Goal: Information Seeking & Learning: Find contact information

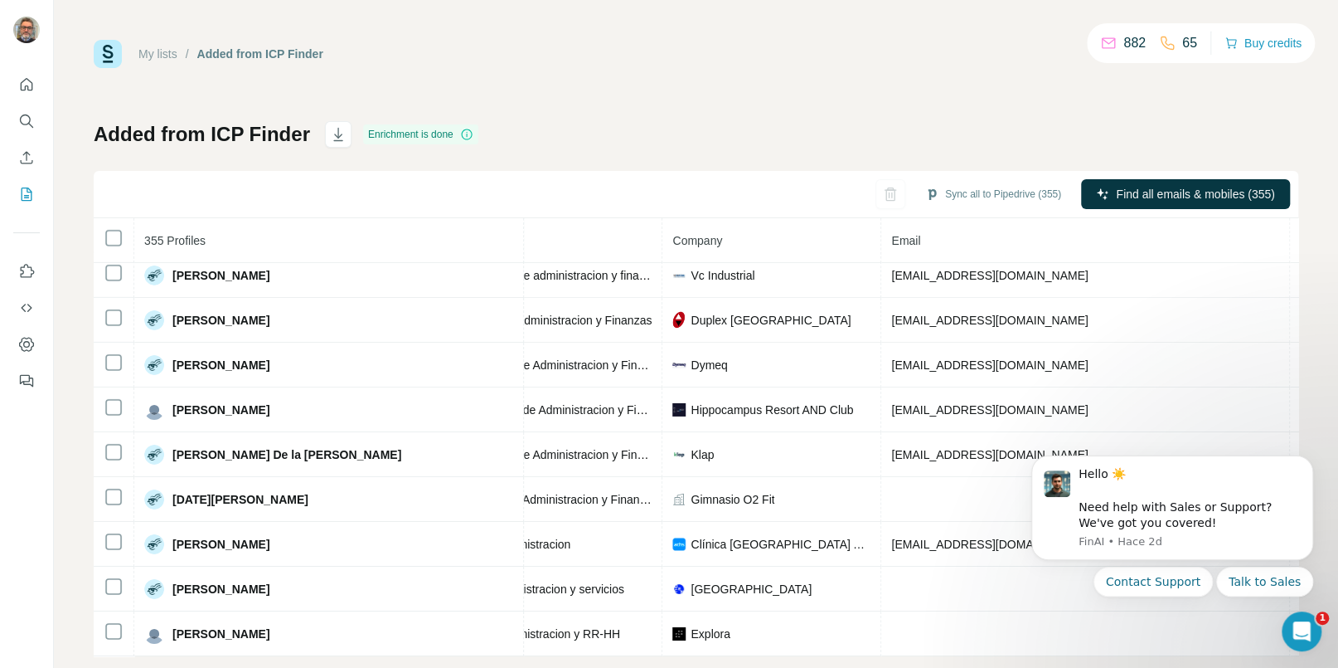
scroll to position [27, 0]
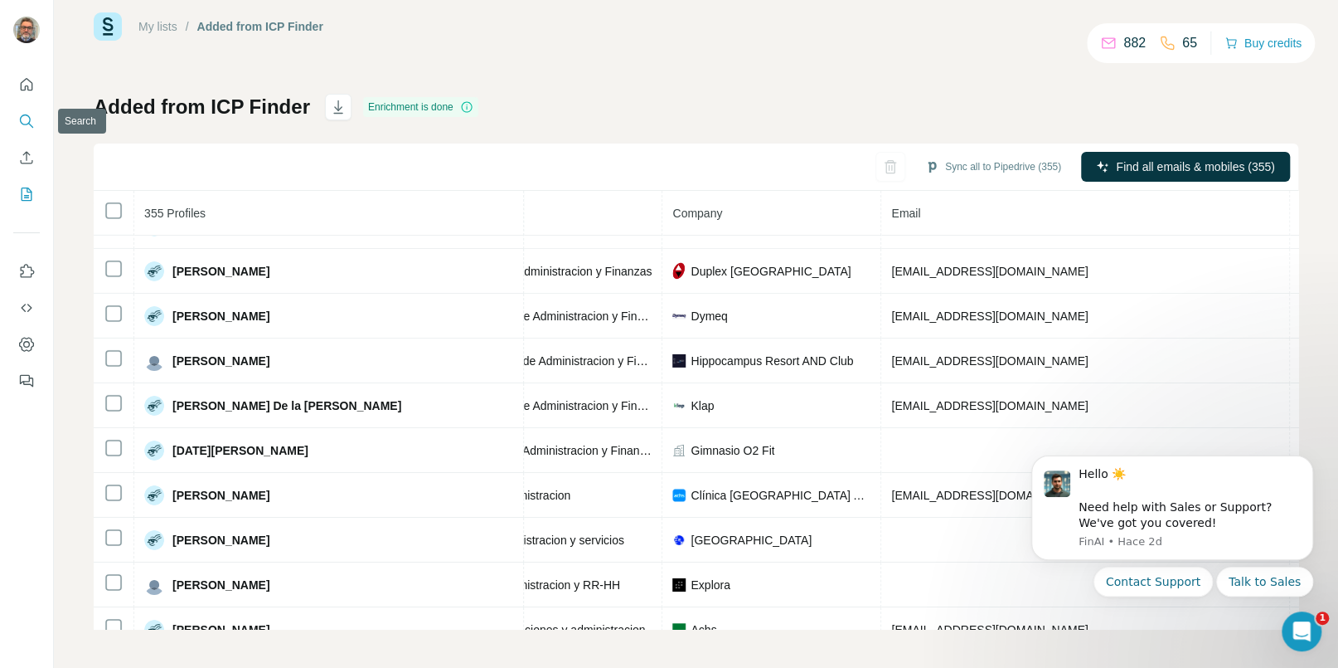
click at [30, 123] on icon "Search" at bounding box center [26, 121] width 17 height 17
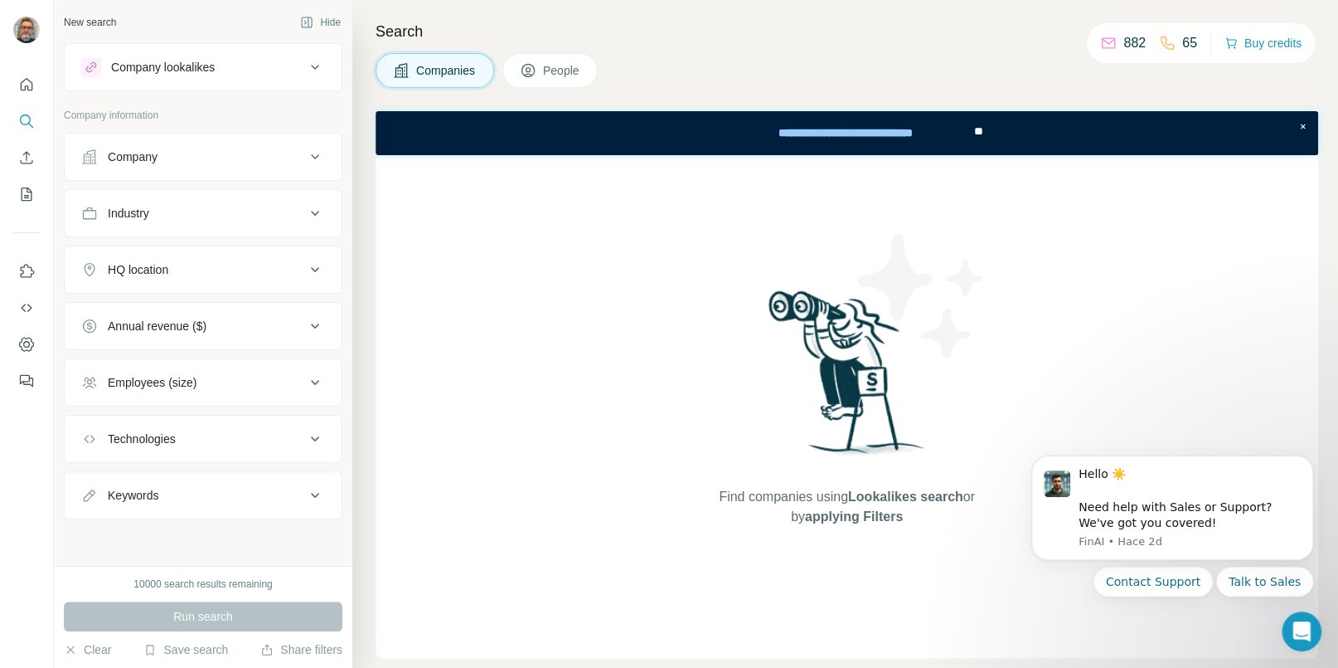
click at [180, 205] on div "Industry" at bounding box center [193, 213] width 224 height 17
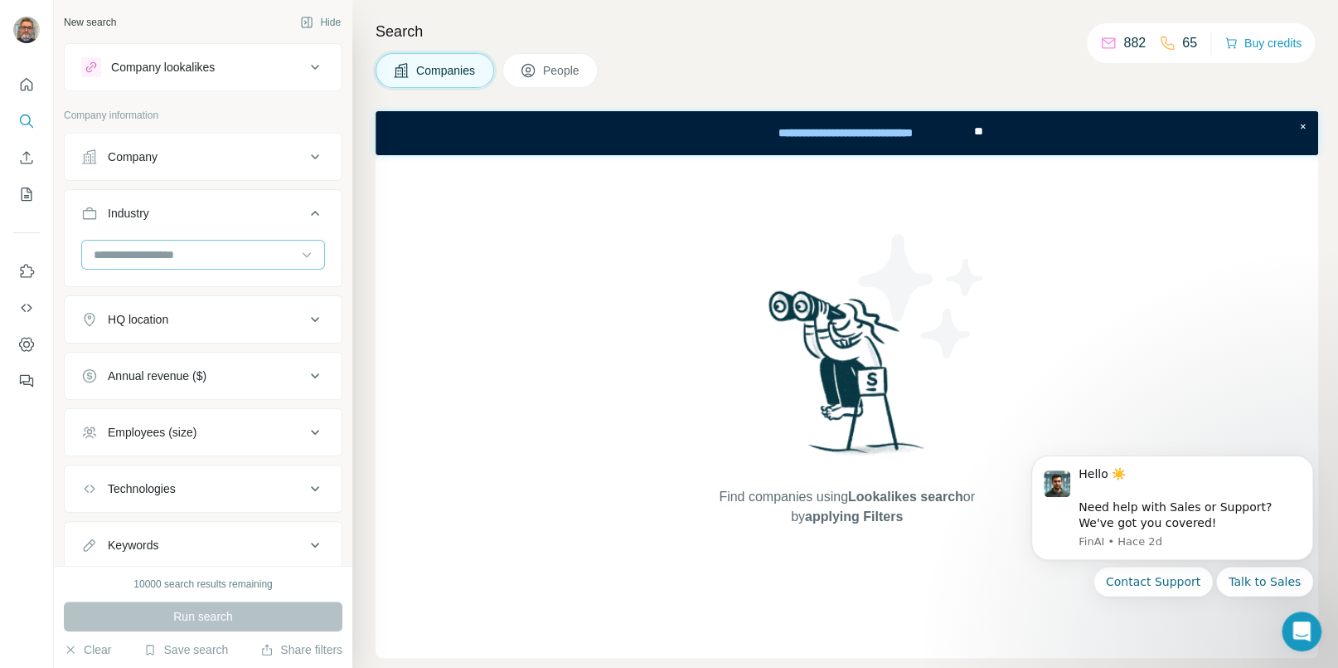
click at [191, 258] on input at bounding box center [194, 254] width 205 height 18
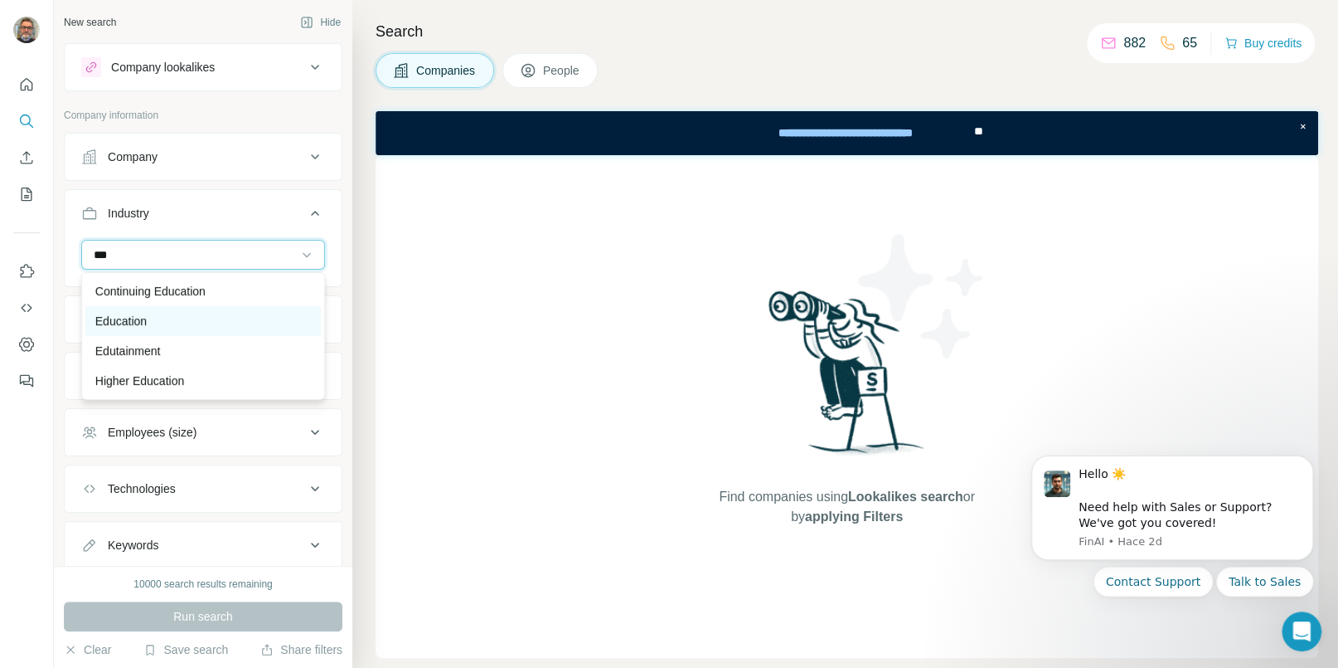
type input "***"
click at [160, 313] on div "Education" at bounding box center [203, 321] width 216 height 17
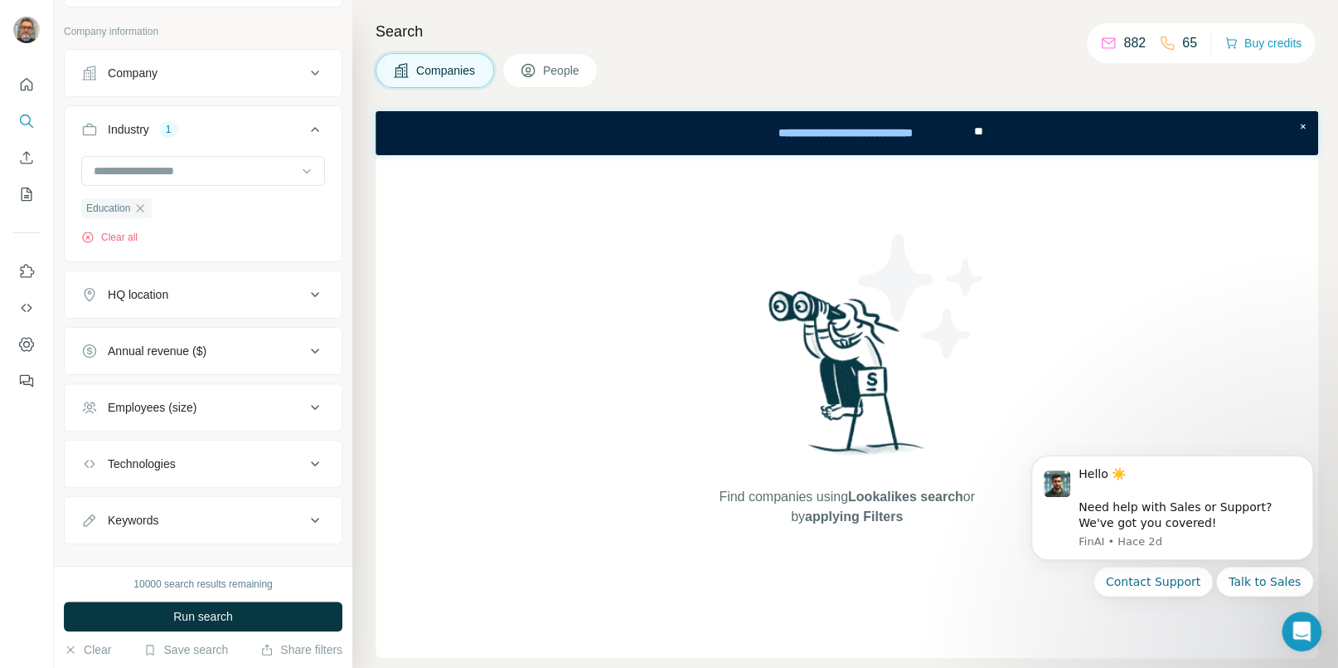
scroll to position [107, 0]
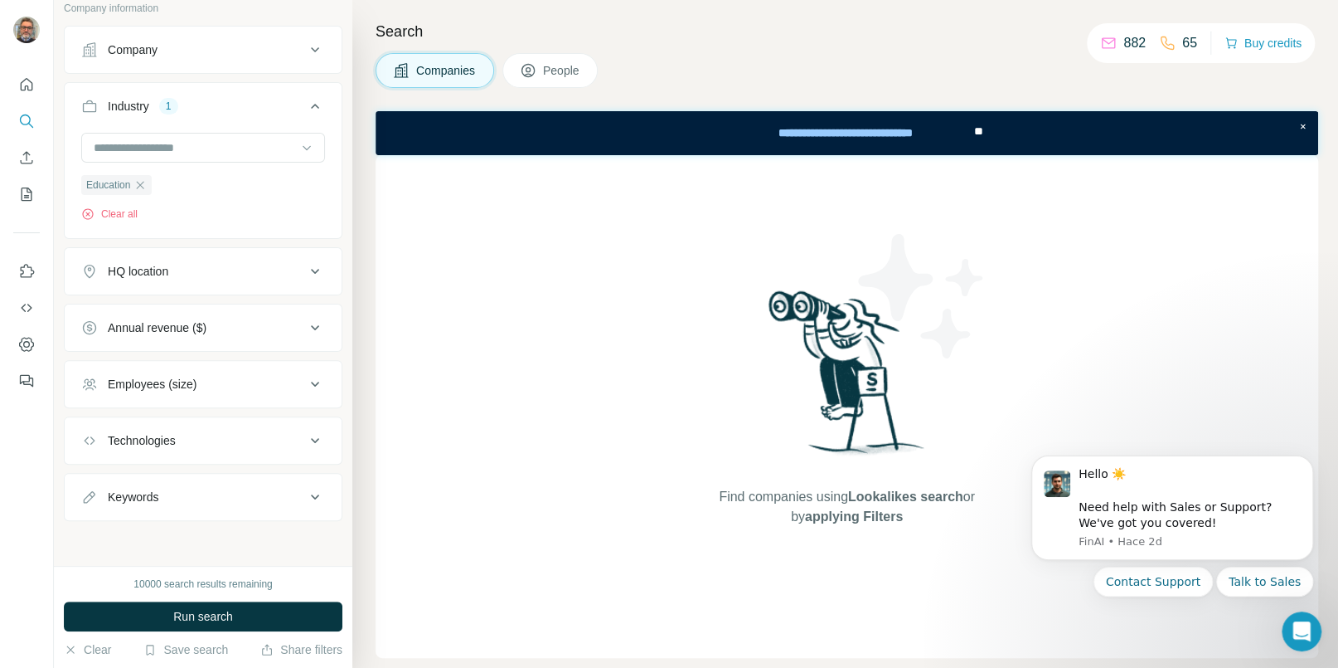
click at [221, 274] on div "HQ location" at bounding box center [193, 271] width 224 height 17
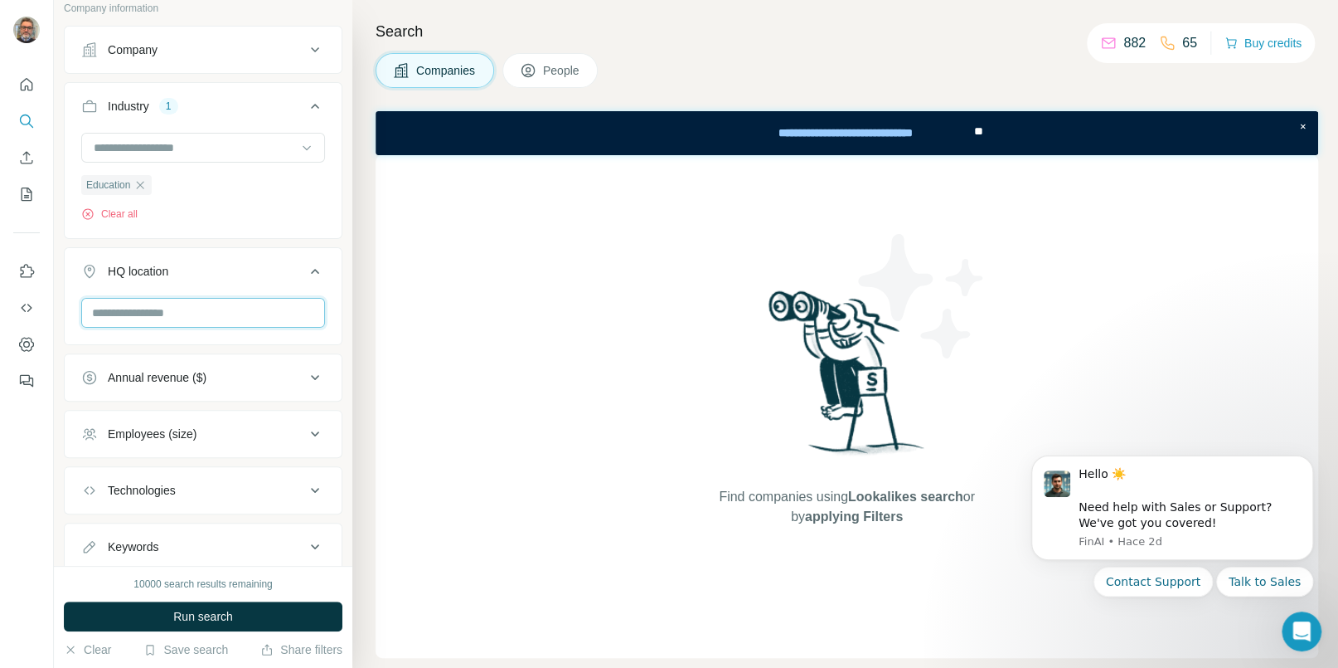
click at [211, 315] on input "text" at bounding box center [203, 313] width 244 height 30
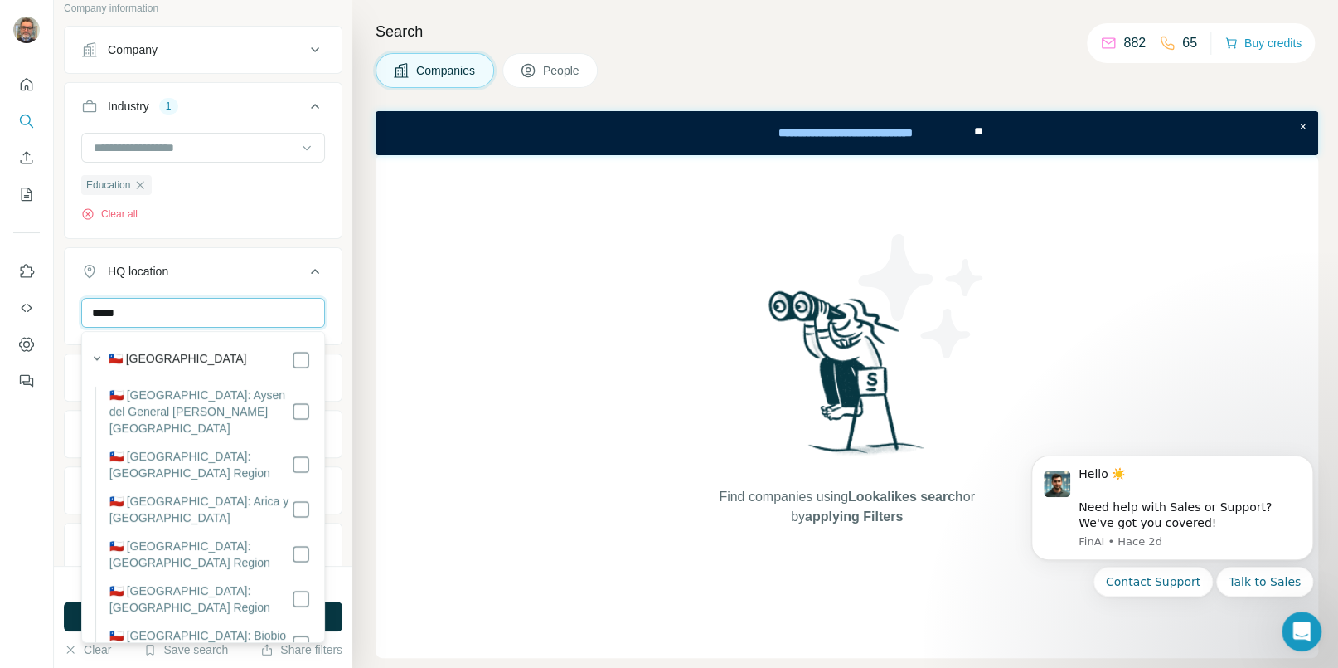
type input "*****"
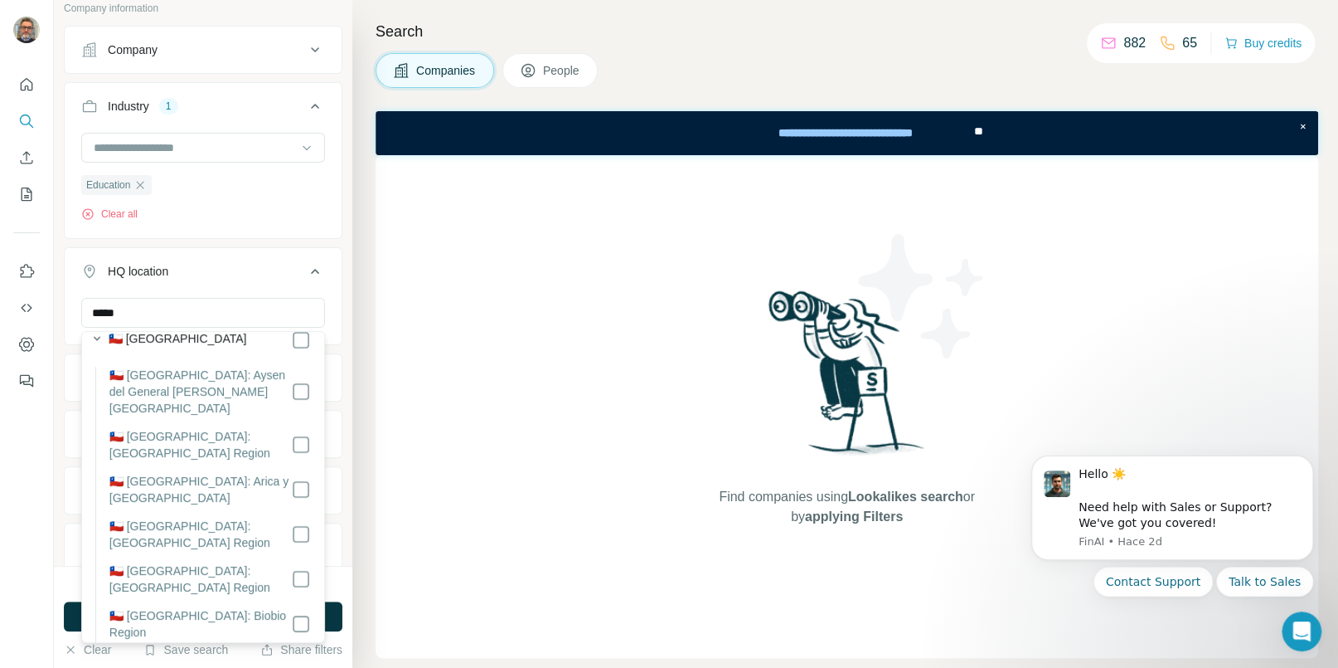
scroll to position [0, 0]
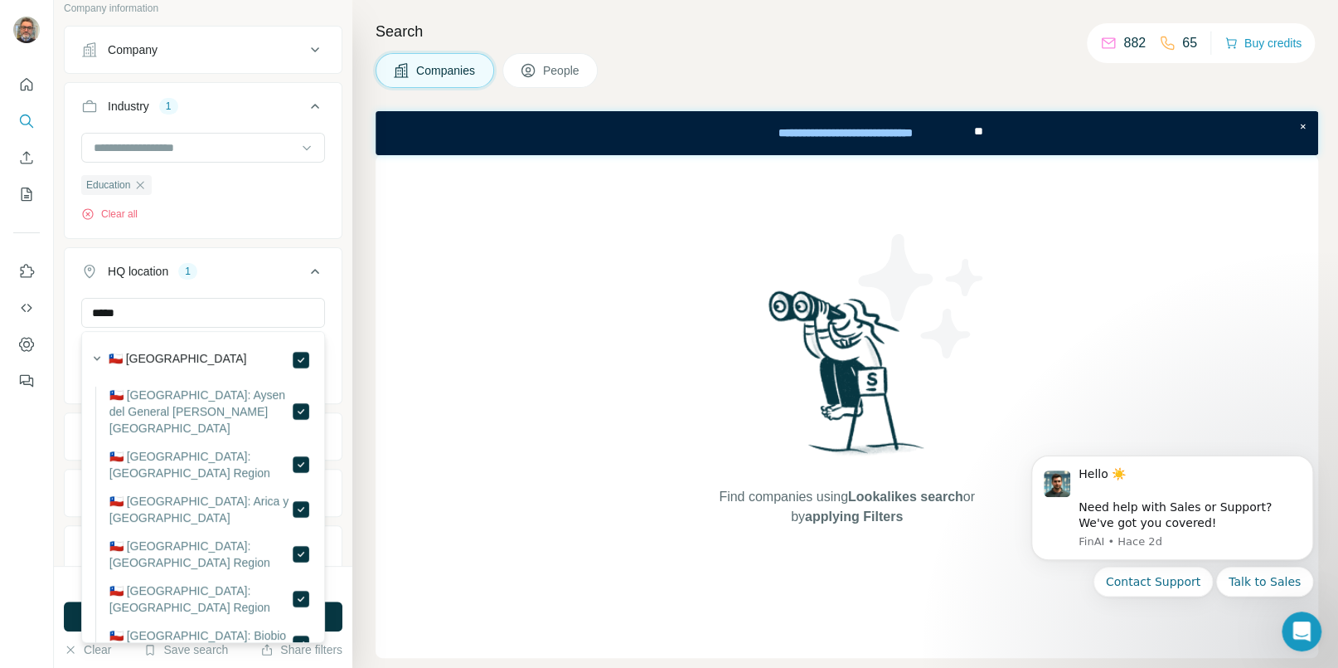
click at [45, 444] on div at bounding box center [27, 334] width 54 height 668
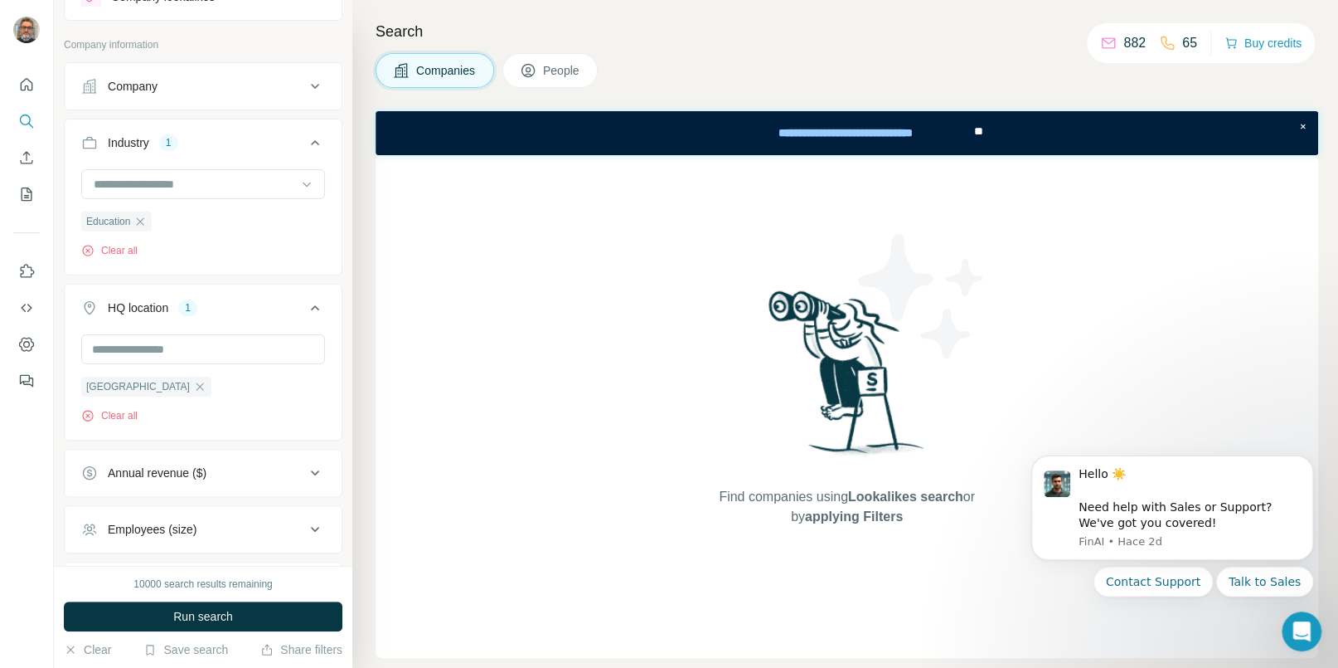
scroll to position [62, 0]
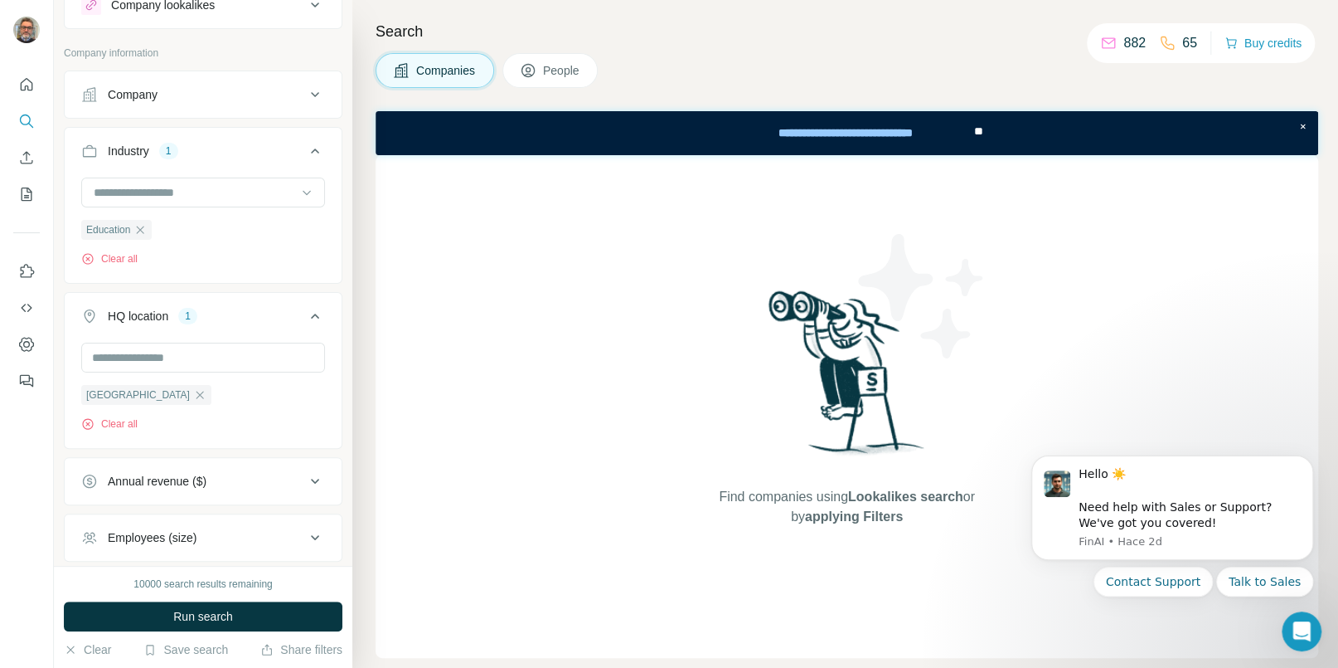
click at [582, 53] on button "People" at bounding box center [551, 70] width 96 height 35
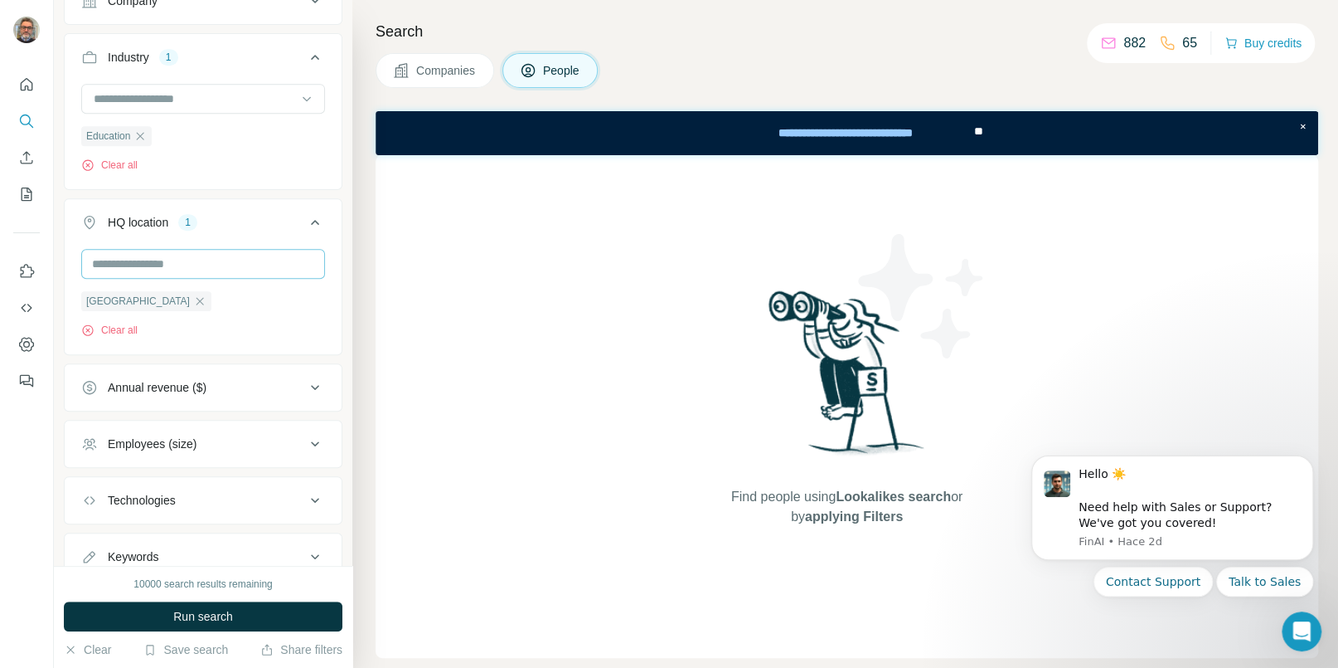
scroll to position [593, 0]
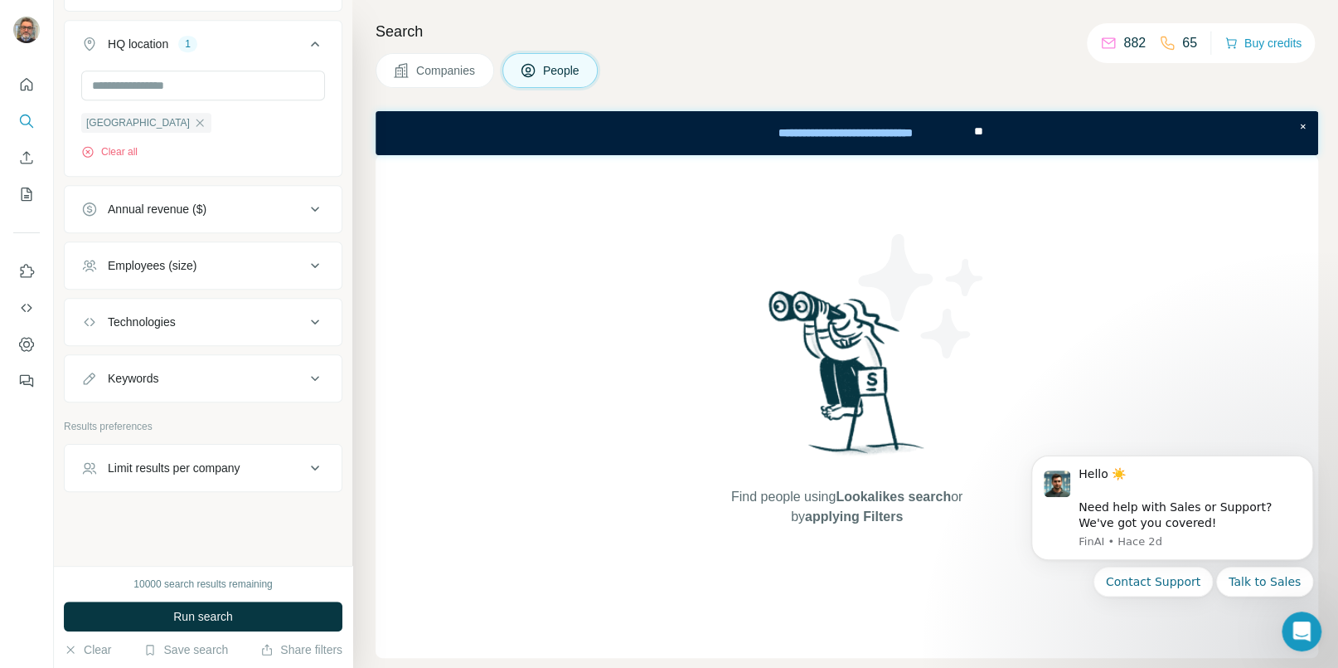
click at [259, 262] on div "Employees (size)" at bounding box center [193, 265] width 224 height 17
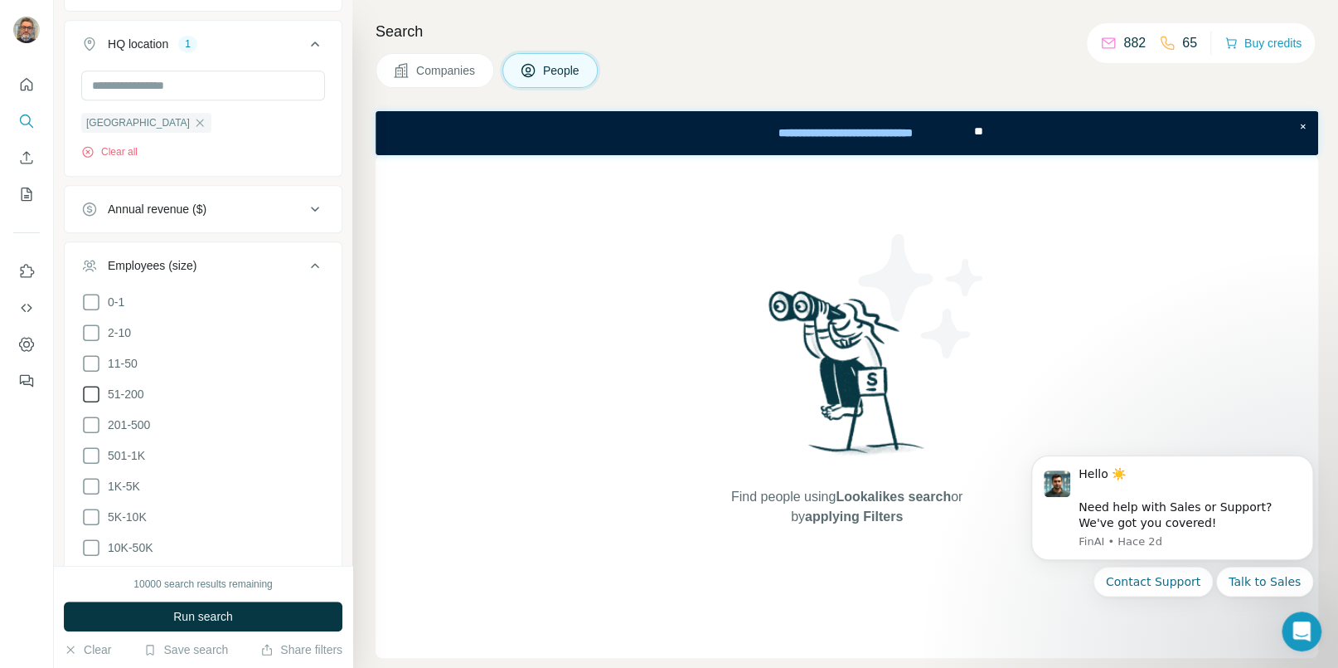
click at [93, 390] on icon at bounding box center [91, 394] width 20 height 20
click at [99, 390] on icon at bounding box center [91, 394] width 17 height 17
click at [91, 416] on icon at bounding box center [91, 425] width 20 height 20
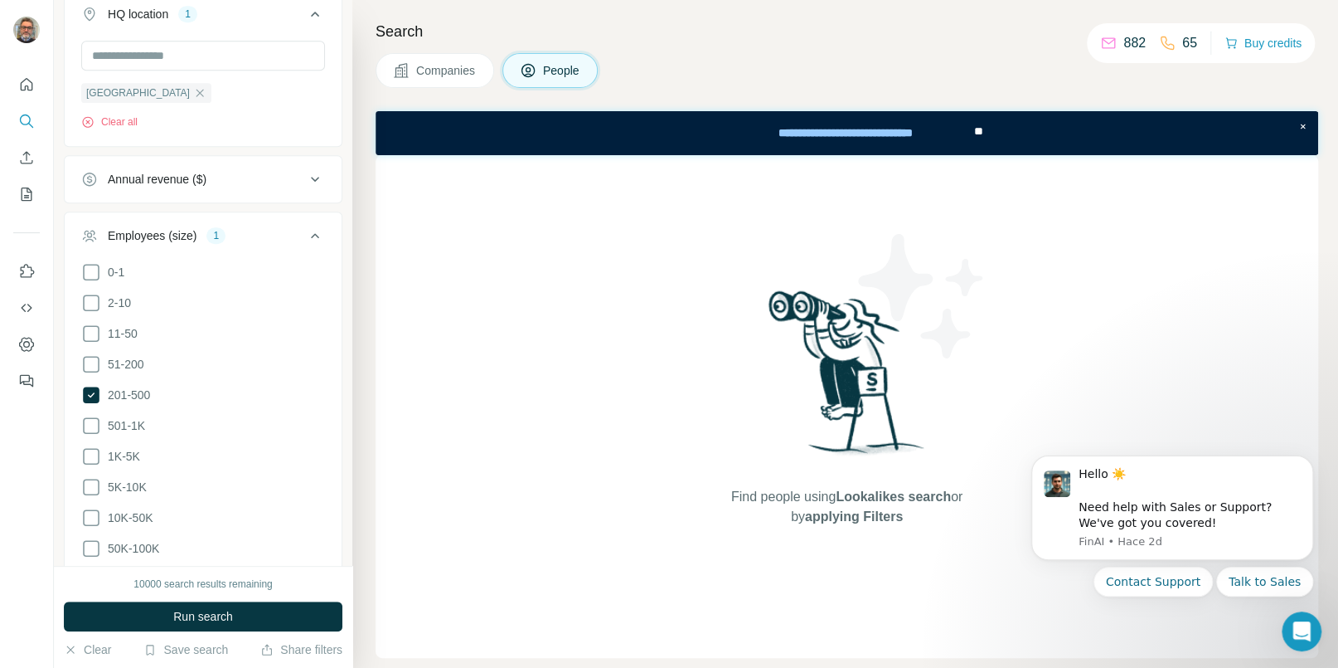
scroll to position [624, 0]
click at [91, 416] on icon at bounding box center [91, 424] width 20 height 20
click at [91, 446] on icon at bounding box center [91, 454] width 17 height 17
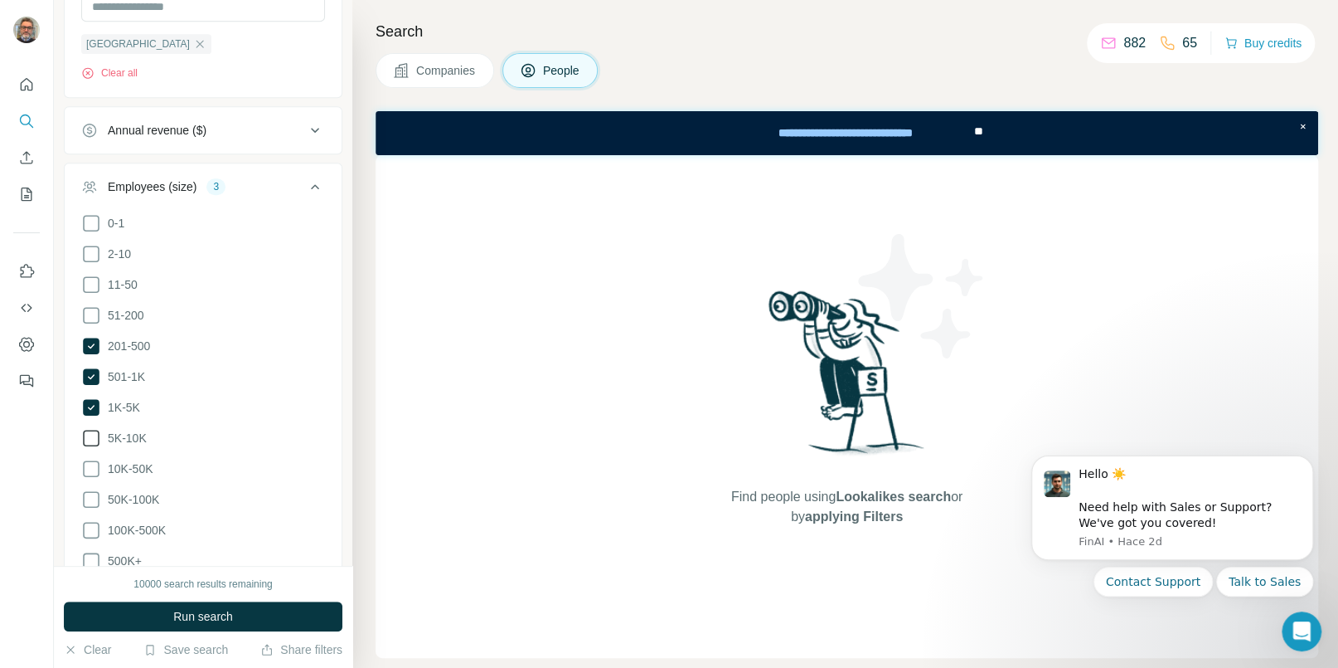
click at [91, 441] on ul "0-1 2-10 11-50 [PHONE_NUMBER] 501-1K 1K-5K 5K-10K 10K-50K 50K-100K 100K-500K 50…" at bounding box center [203, 392] width 244 height 358
click at [91, 428] on icon at bounding box center [91, 438] width 20 height 20
click at [88, 459] on icon at bounding box center [91, 469] width 20 height 20
click at [221, 611] on span "Run search" at bounding box center [203, 616] width 60 height 17
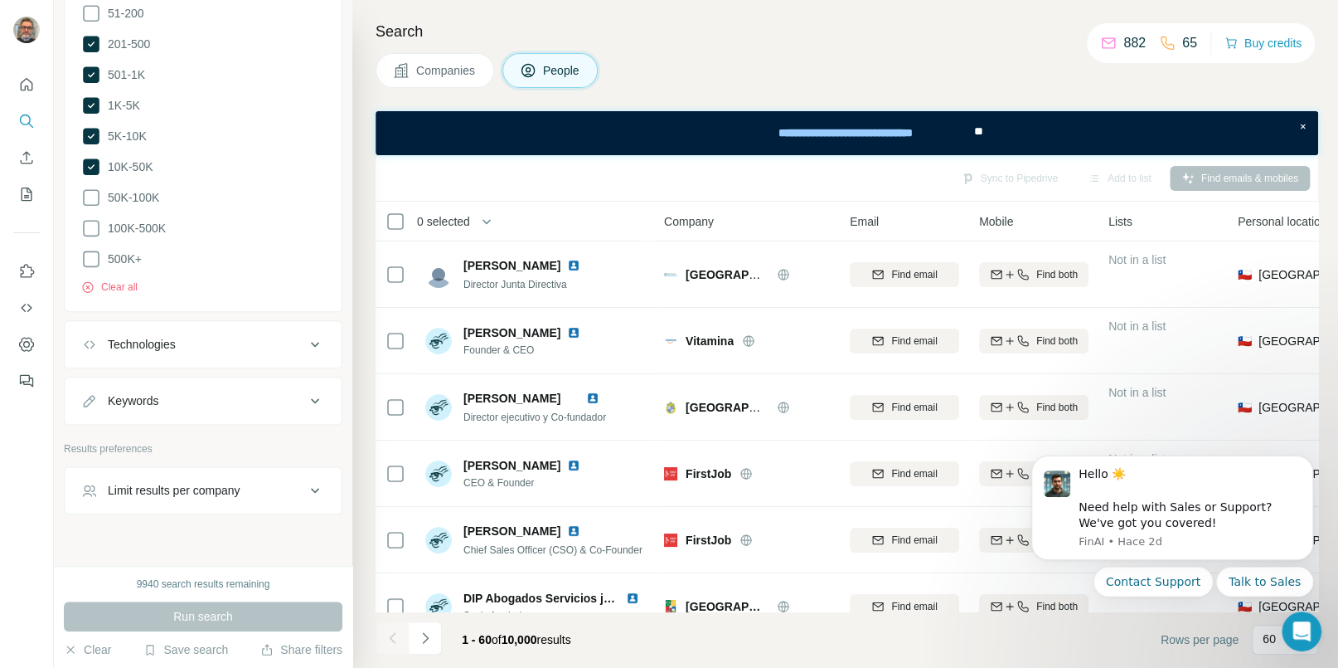
scroll to position [987, 0]
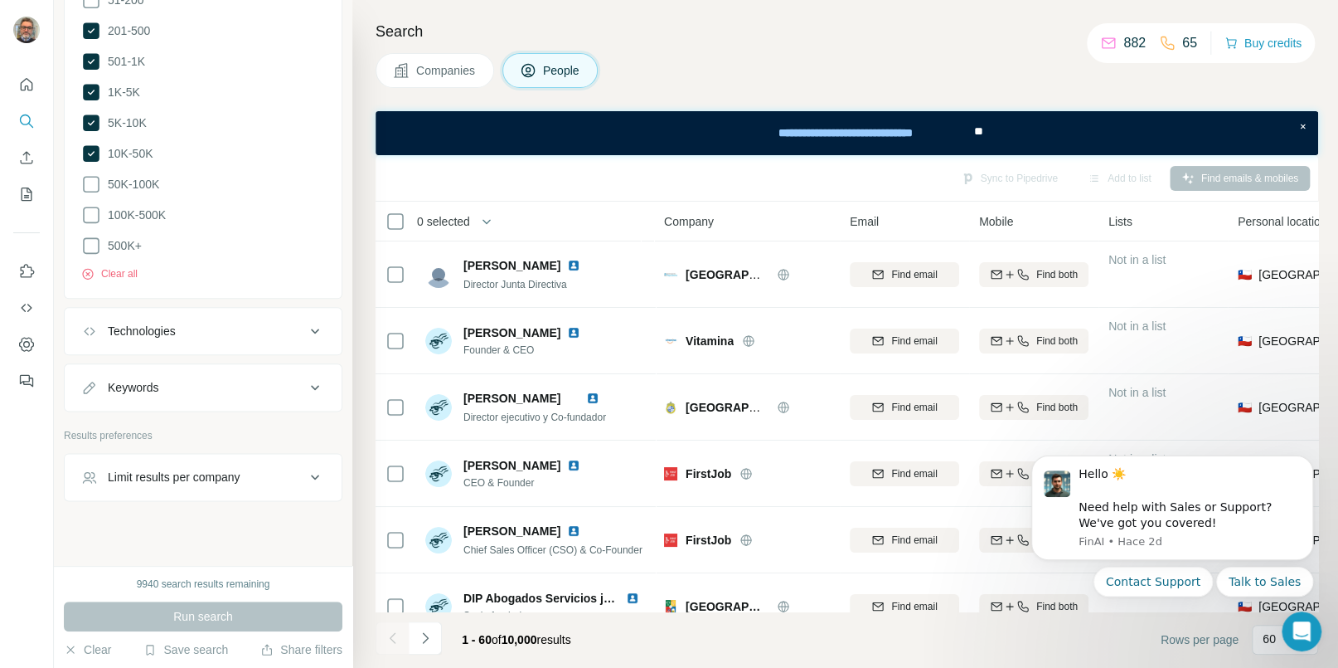
click at [201, 379] on div "Keywords" at bounding box center [193, 387] width 224 height 17
click at [205, 414] on input "text" at bounding box center [186, 429] width 211 height 30
type input "**********"
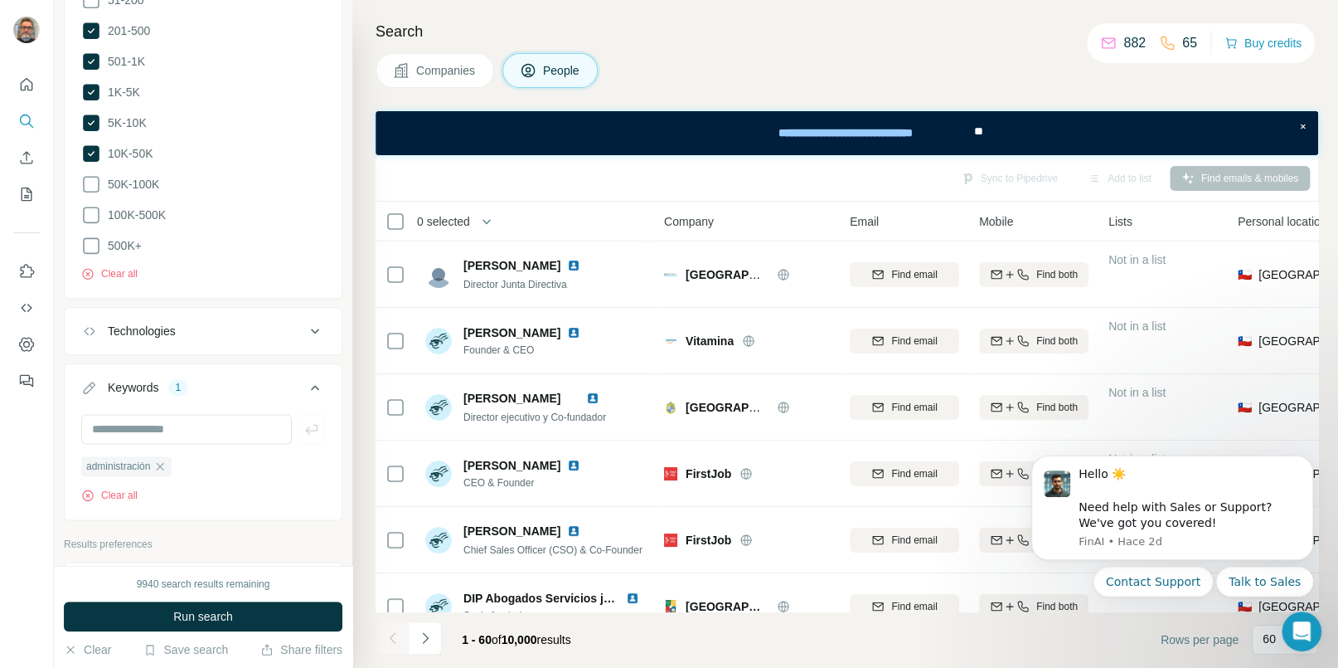
click at [215, 613] on span "Run search" at bounding box center [203, 616] width 60 height 17
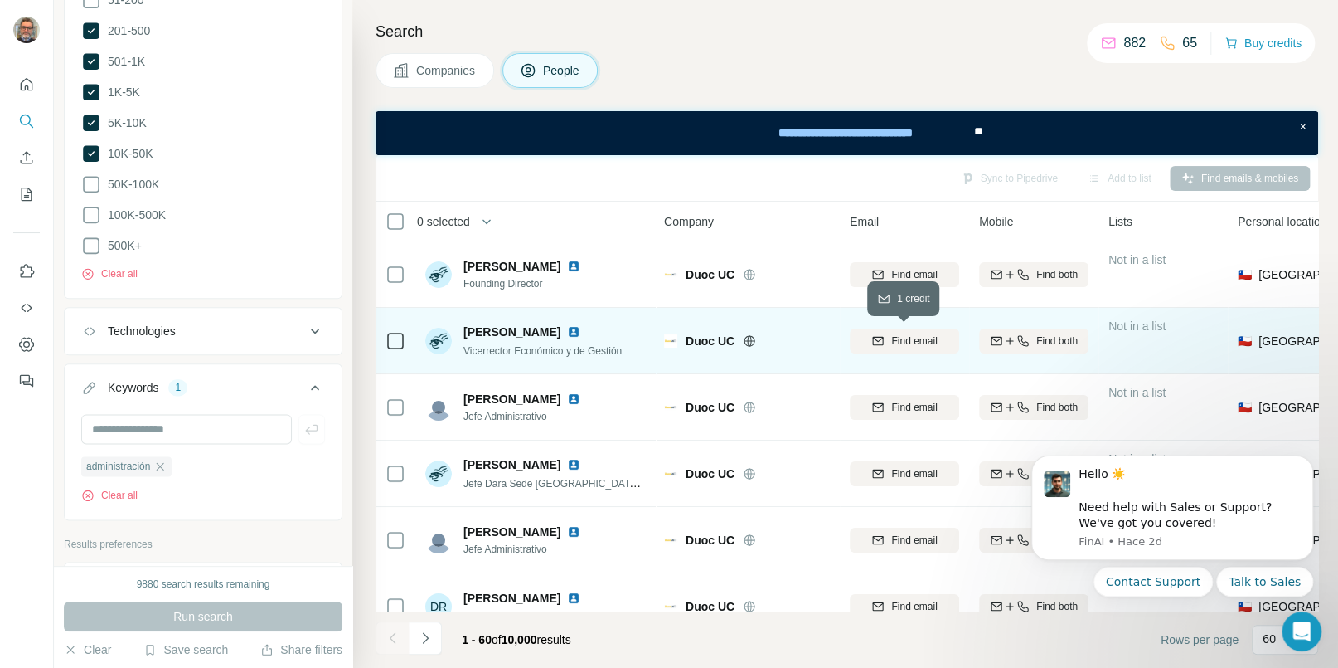
click at [900, 343] on span "Find email" at bounding box center [914, 340] width 46 height 15
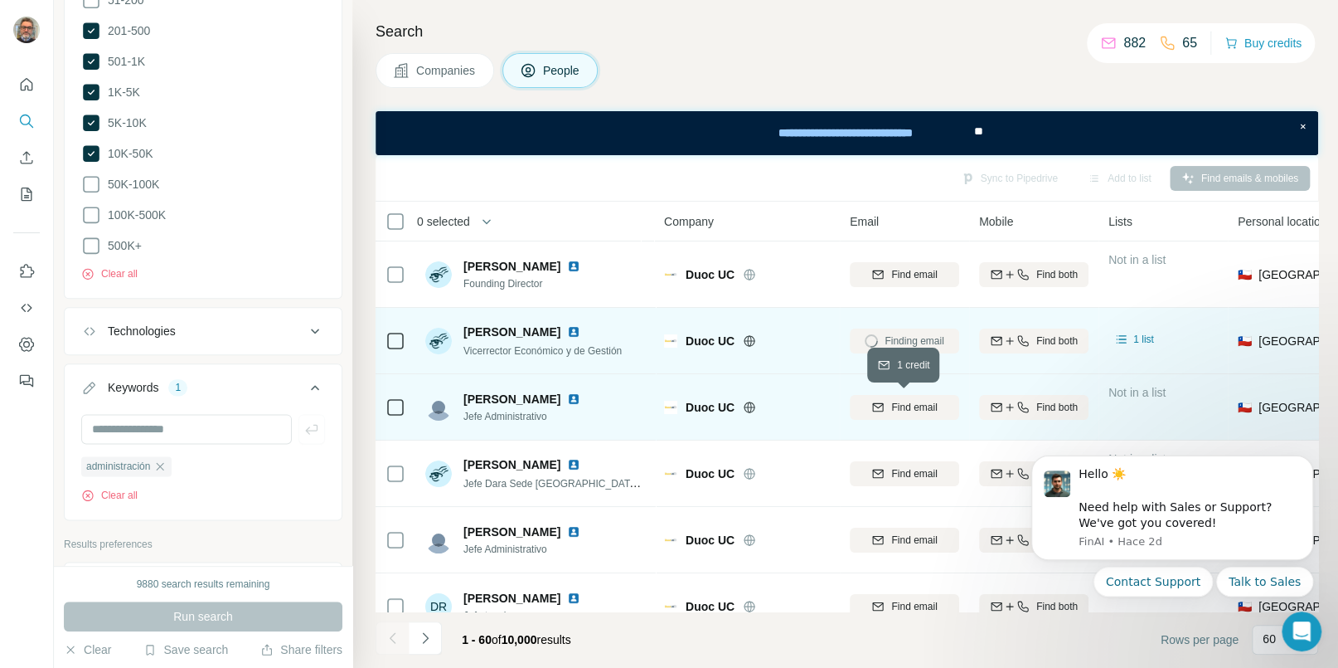
click at [898, 401] on span "Find email" at bounding box center [914, 407] width 46 height 15
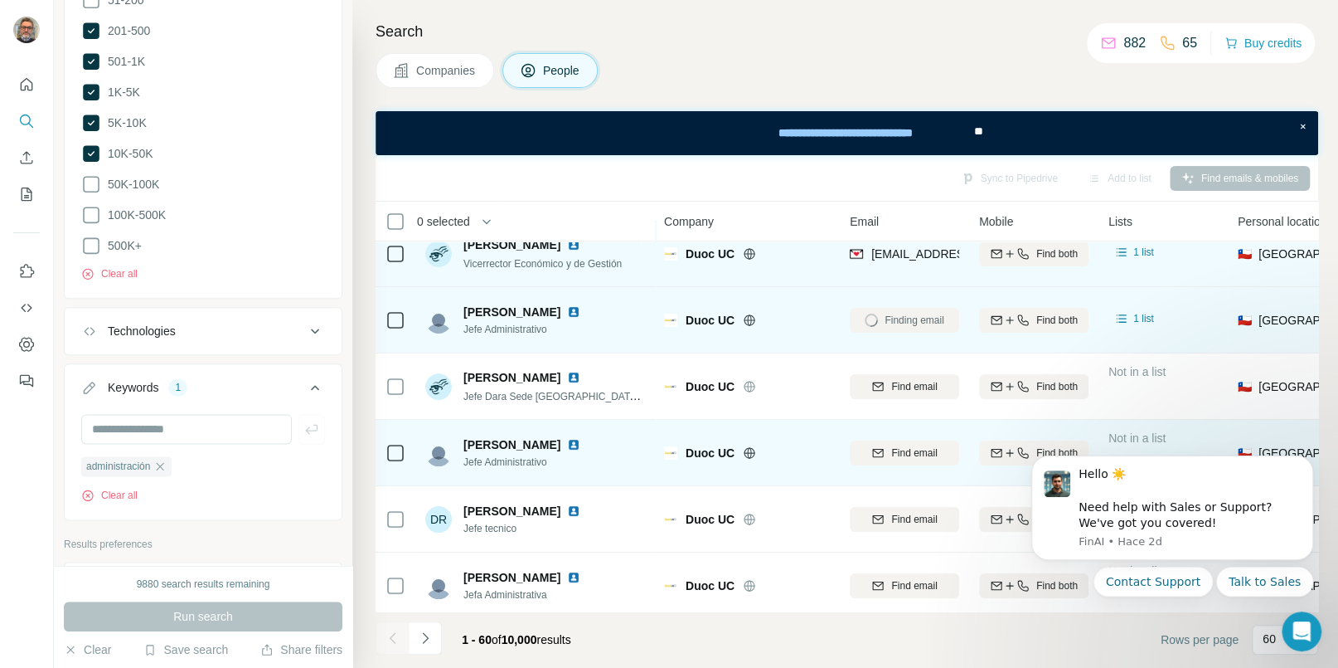
scroll to position [149, 0]
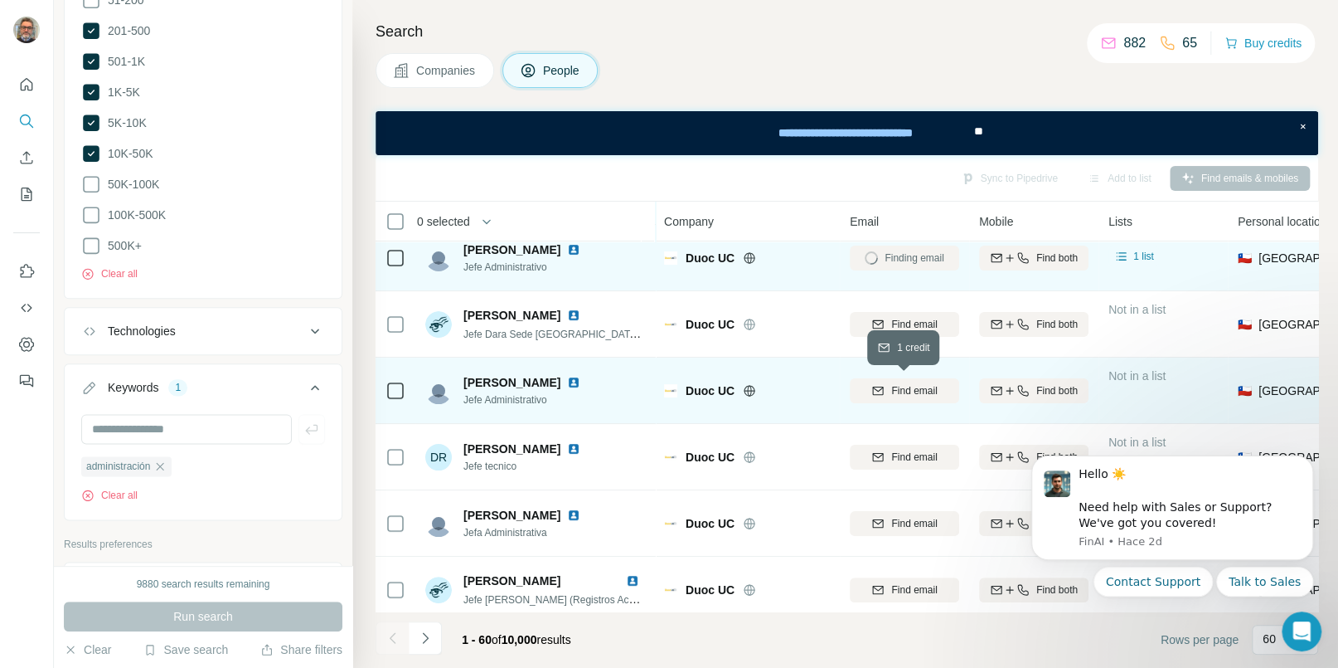
click at [906, 386] on span "Find email" at bounding box center [914, 390] width 46 height 15
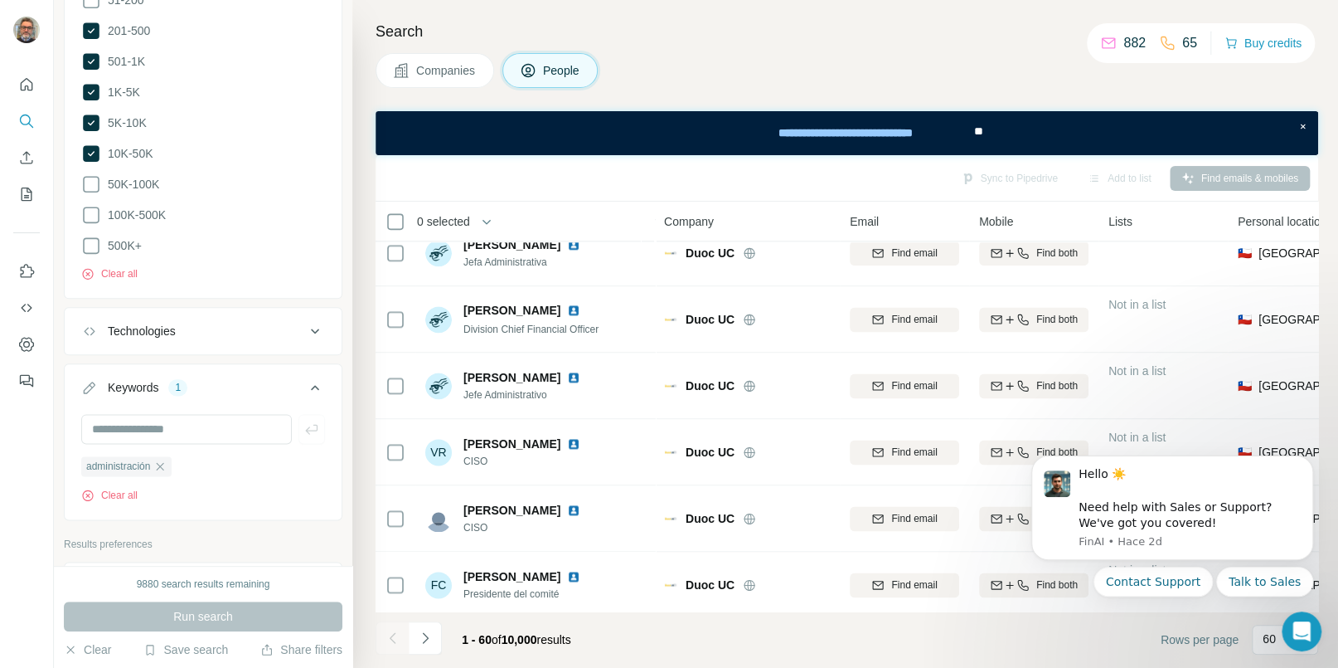
scroll to position [1096, 0]
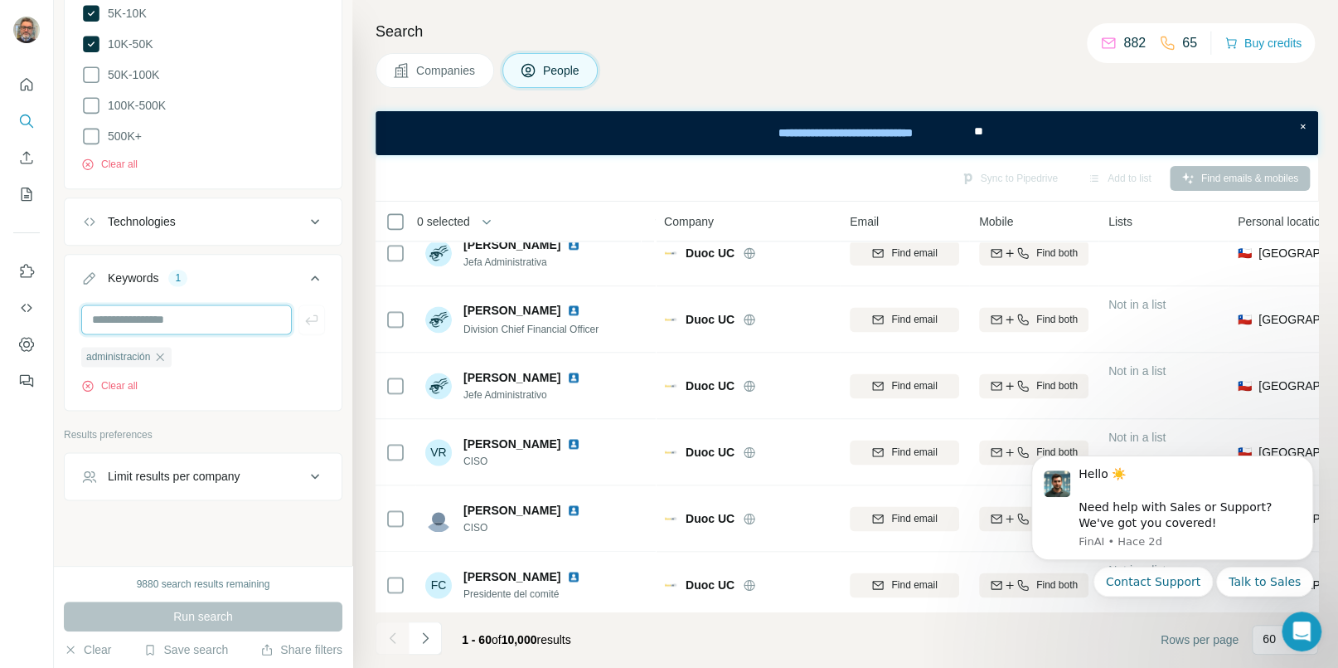
click at [206, 313] on input "text" at bounding box center [186, 319] width 211 height 30
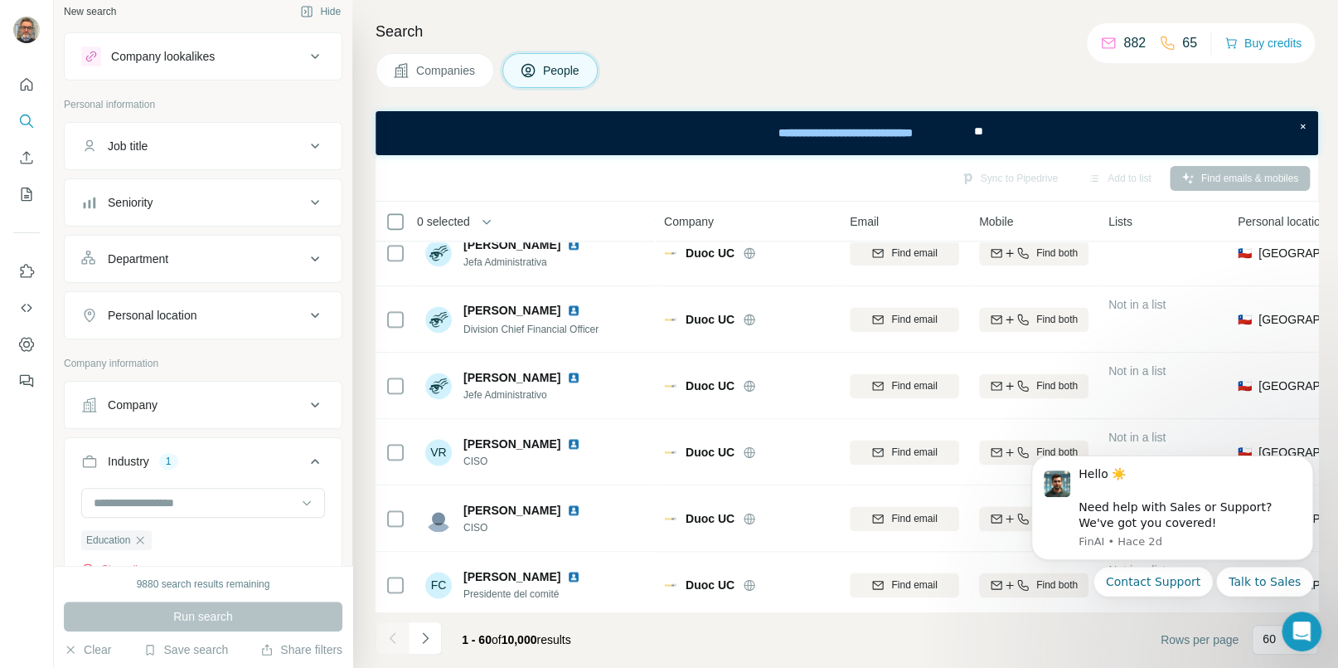
scroll to position [9, 0]
click at [213, 151] on div "Job title" at bounding box center [193, 147] width 224 height 17
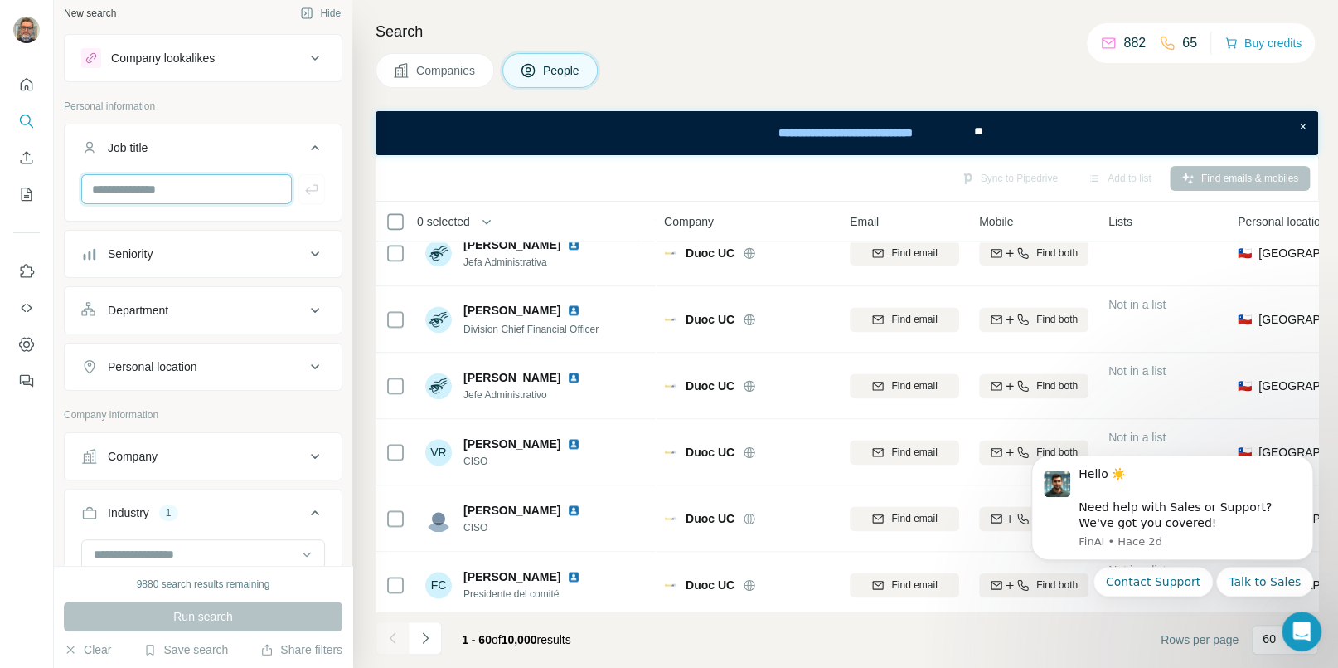
click at [204, 195] on input "text" at bounding box center [186, 189] width 211 height 30
type input "*"
type input "**********"
click at [308, 192] on icon "button" at bounding box center [311, 189] width 12 height 10
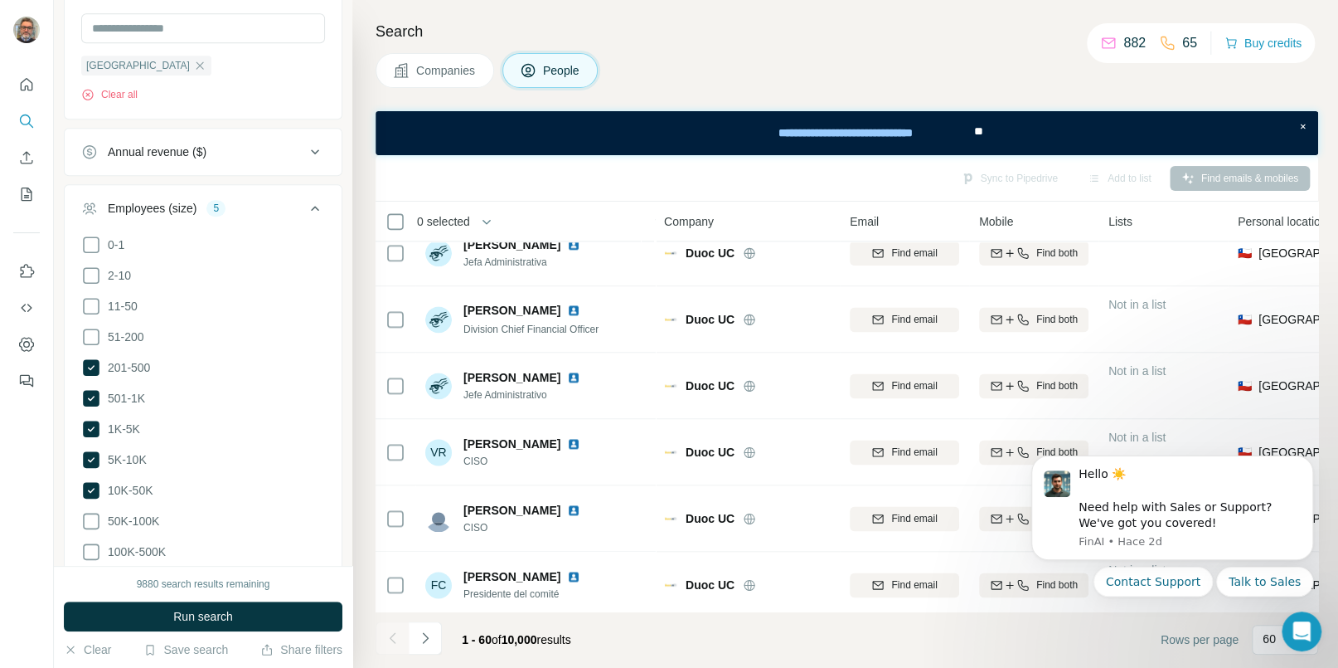
scroll to position [1206, 0]
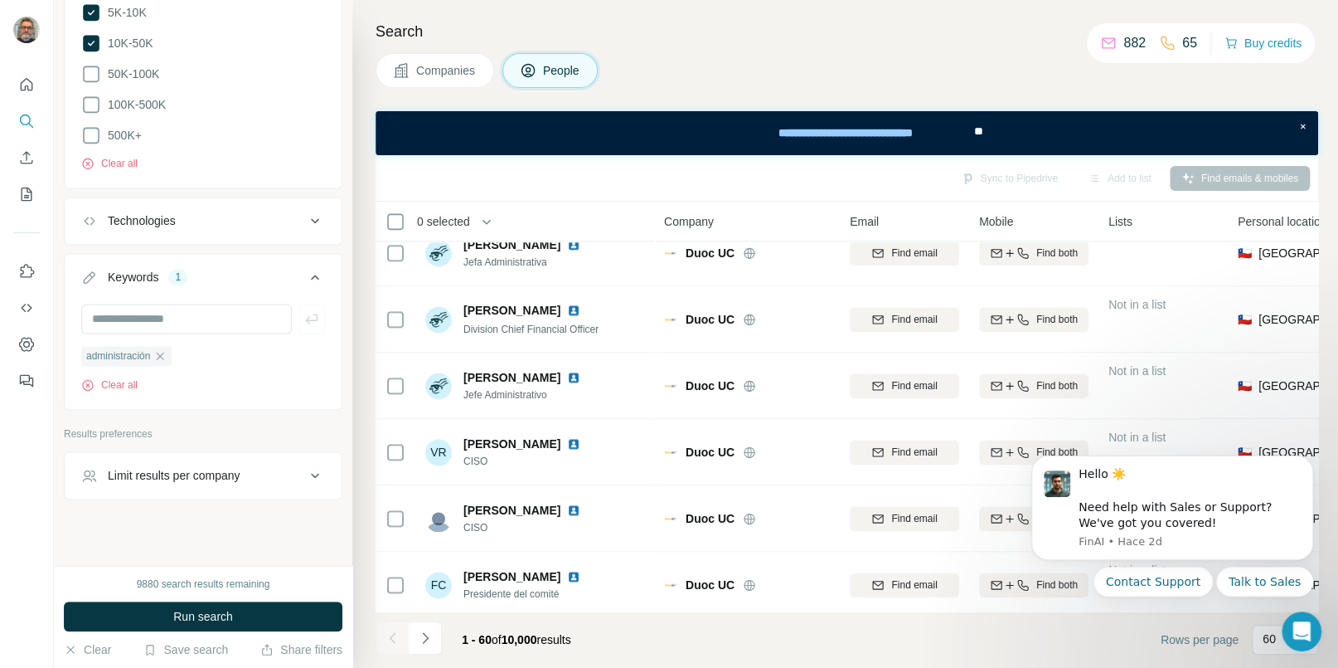
click at [240, 470] on div "Limit results per company" at bounding box center [174, 475] width 133 height 17
click at [273, 503] on input "number" at bounding box center [203, 517] width 244 height 30
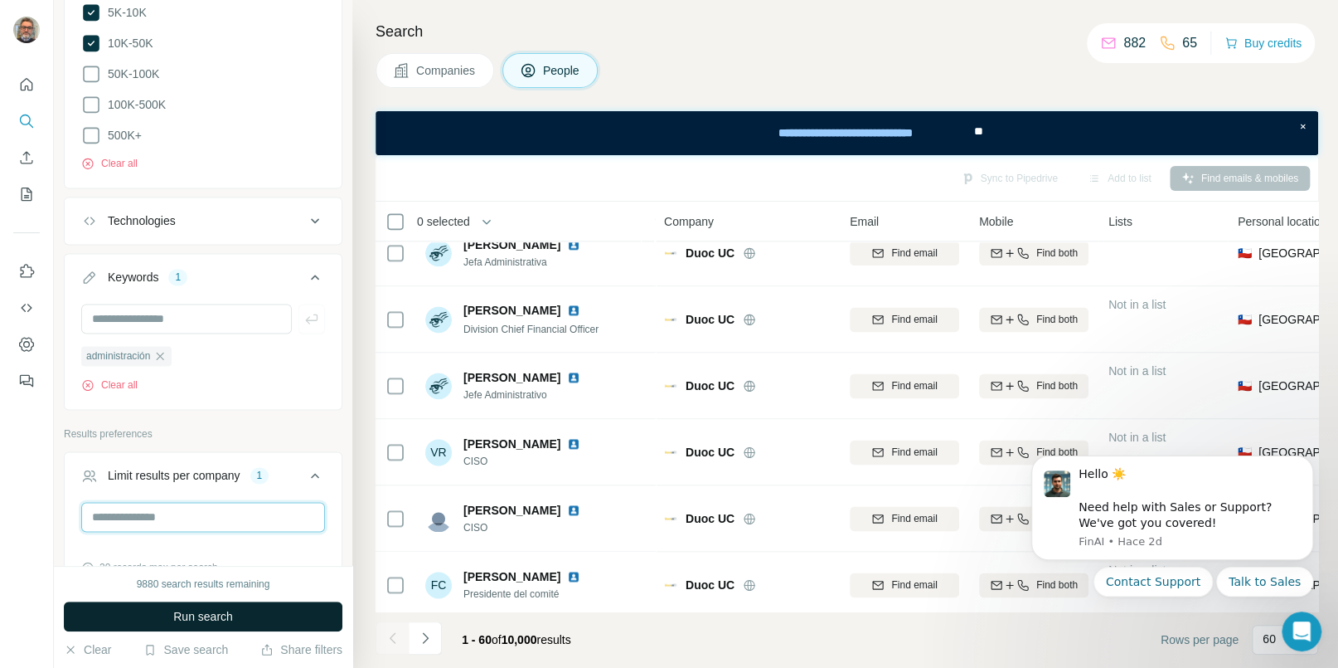
type input "*"
click at [261, 615] on button "Run search" at bounding box center [203, 616] width 279 height 30
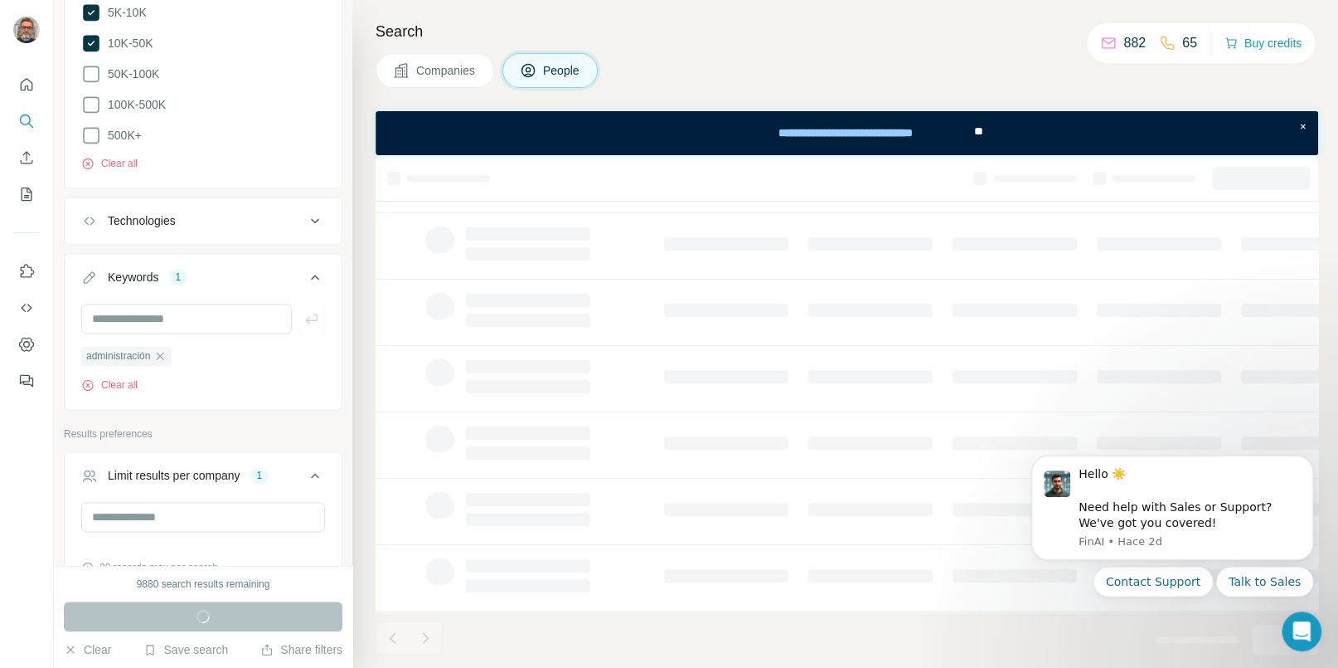
scroll to position [293, 0]
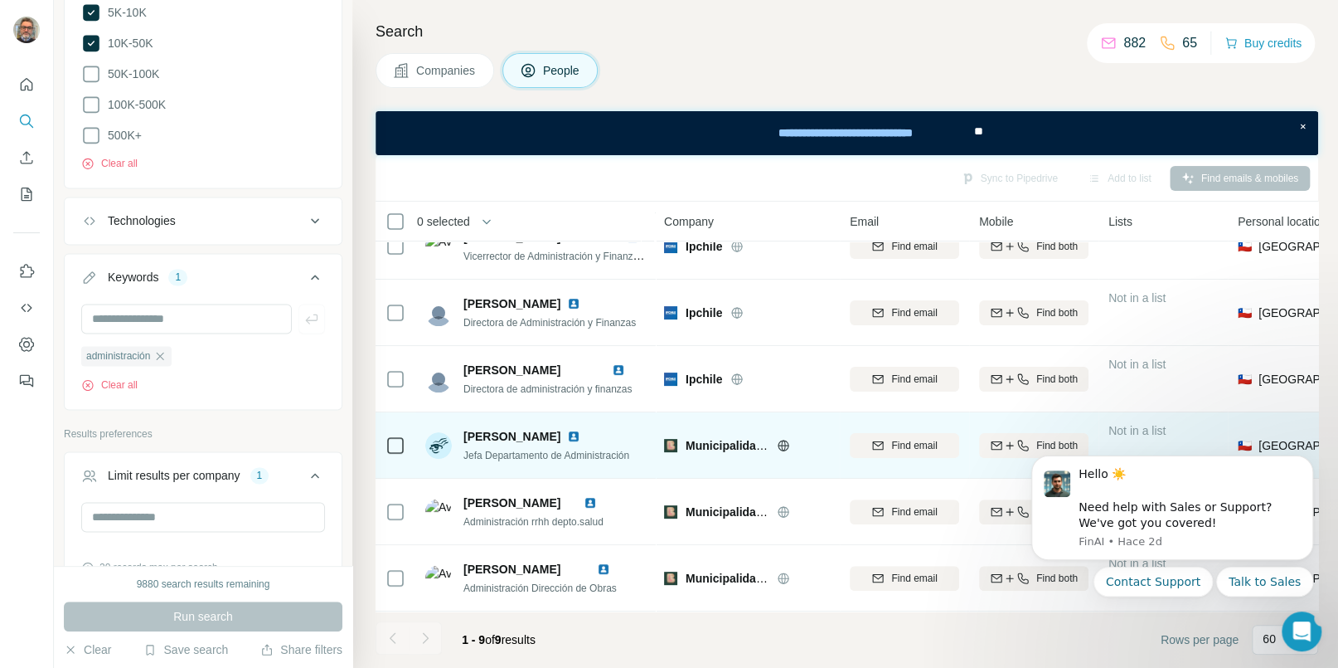
scroll to position [226, 0]
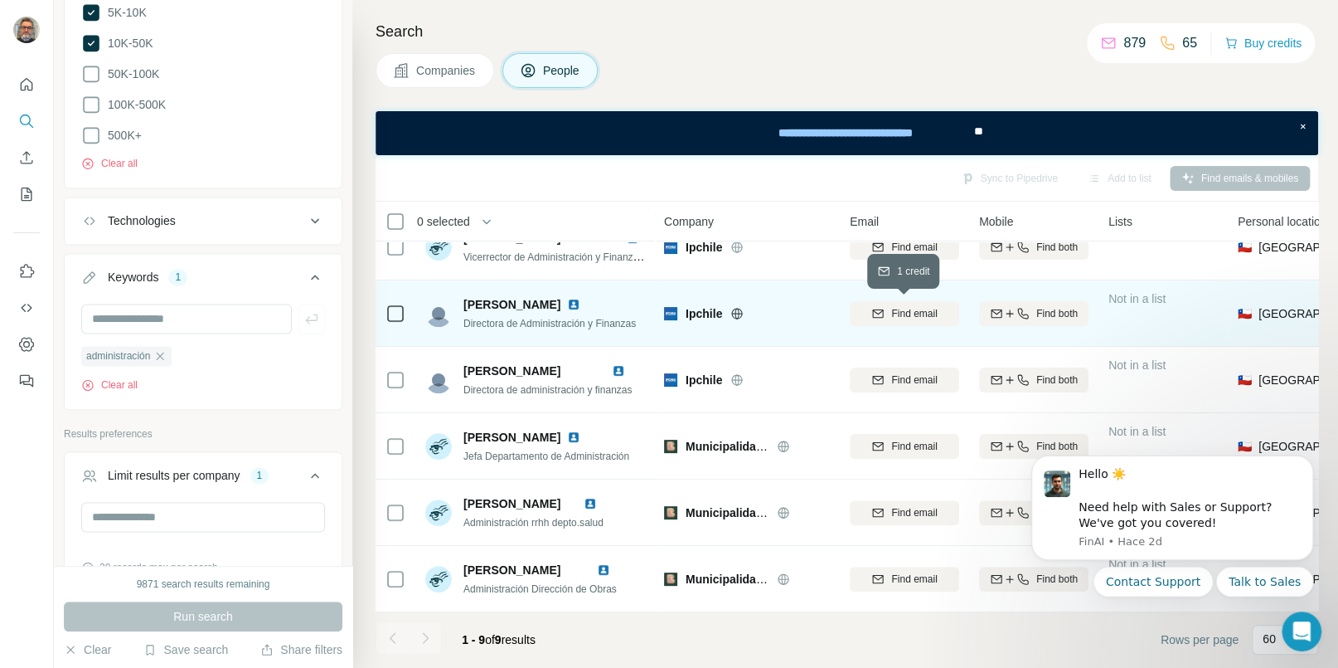
click at [904, 315] on span "Find email" at bounding box center [914, 313] width 46 height 15
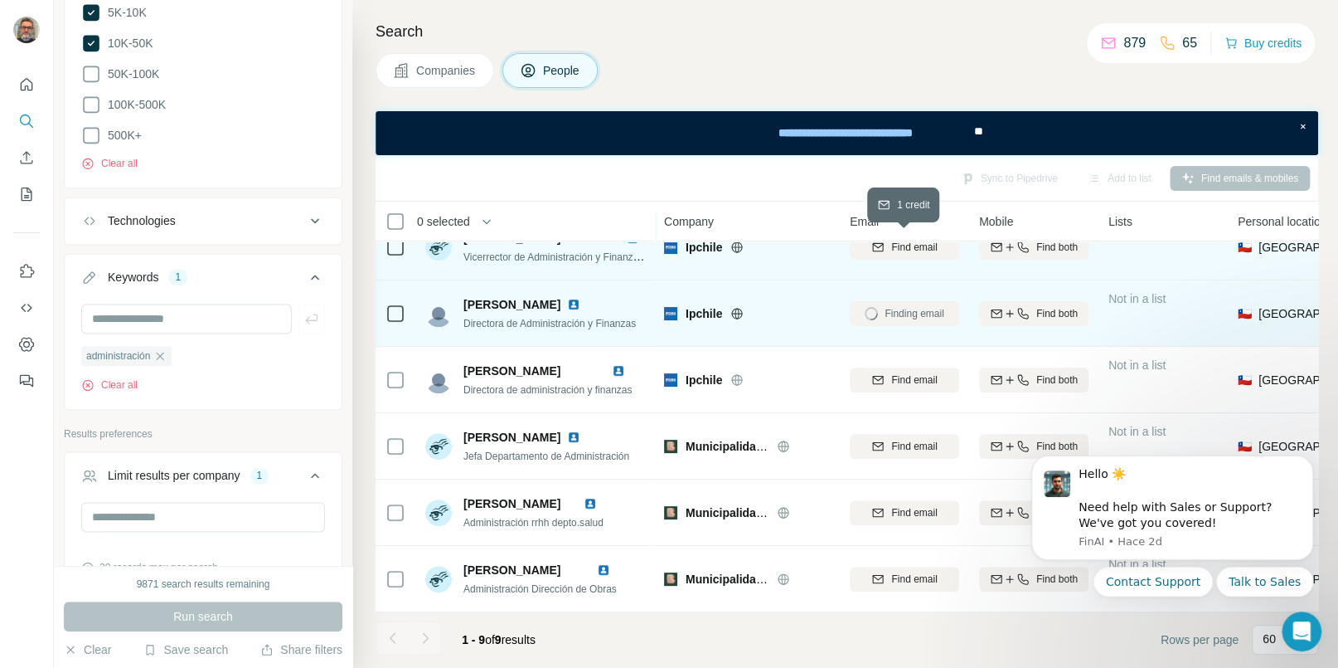
click at [892, 249] on span "Find email" at bounding box center [914, 247] width 46 height 15
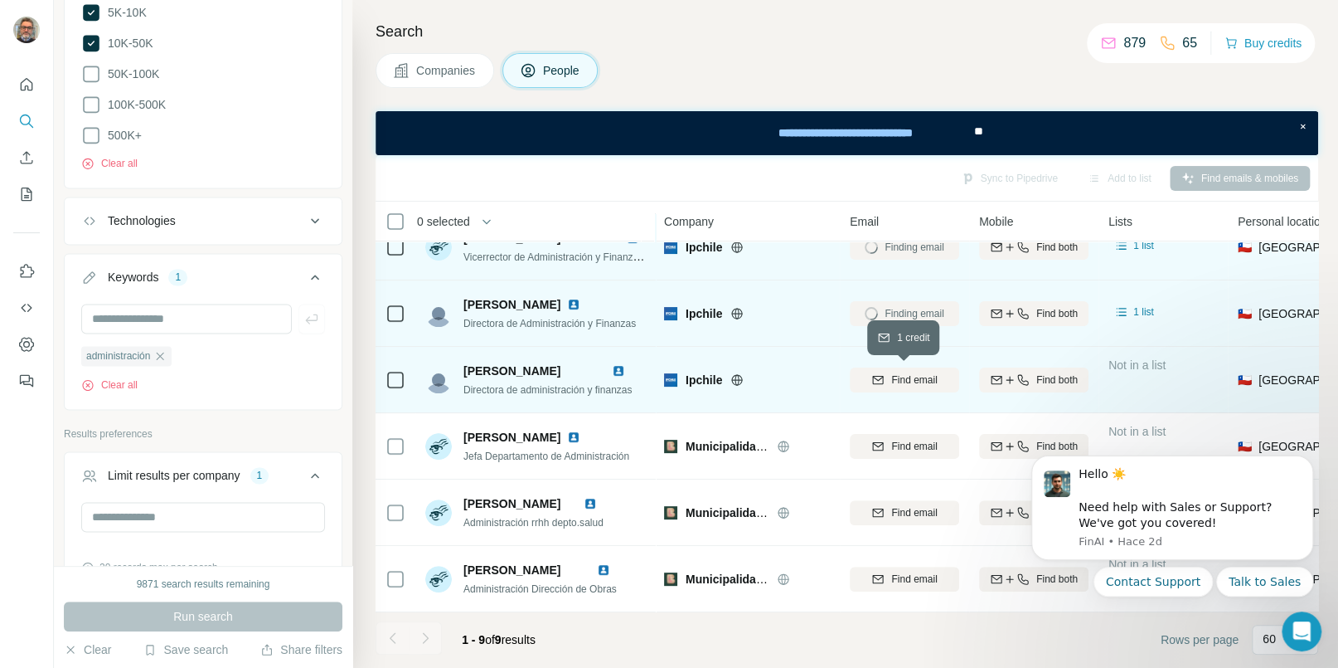
click at [896, 381] on span "Find email" at bounding box center [914, 379] width 46 height 15
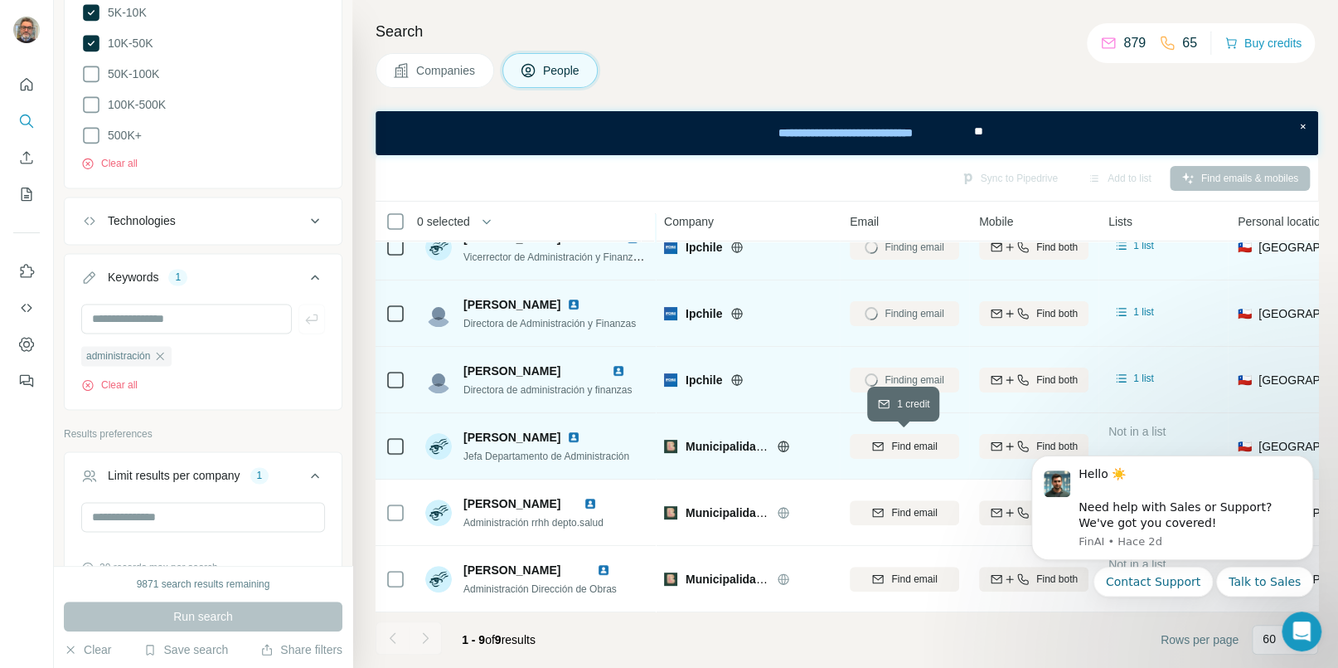
click at [919, 442] on span "Find email" at bounding box center [914, 446] width 46 height 15
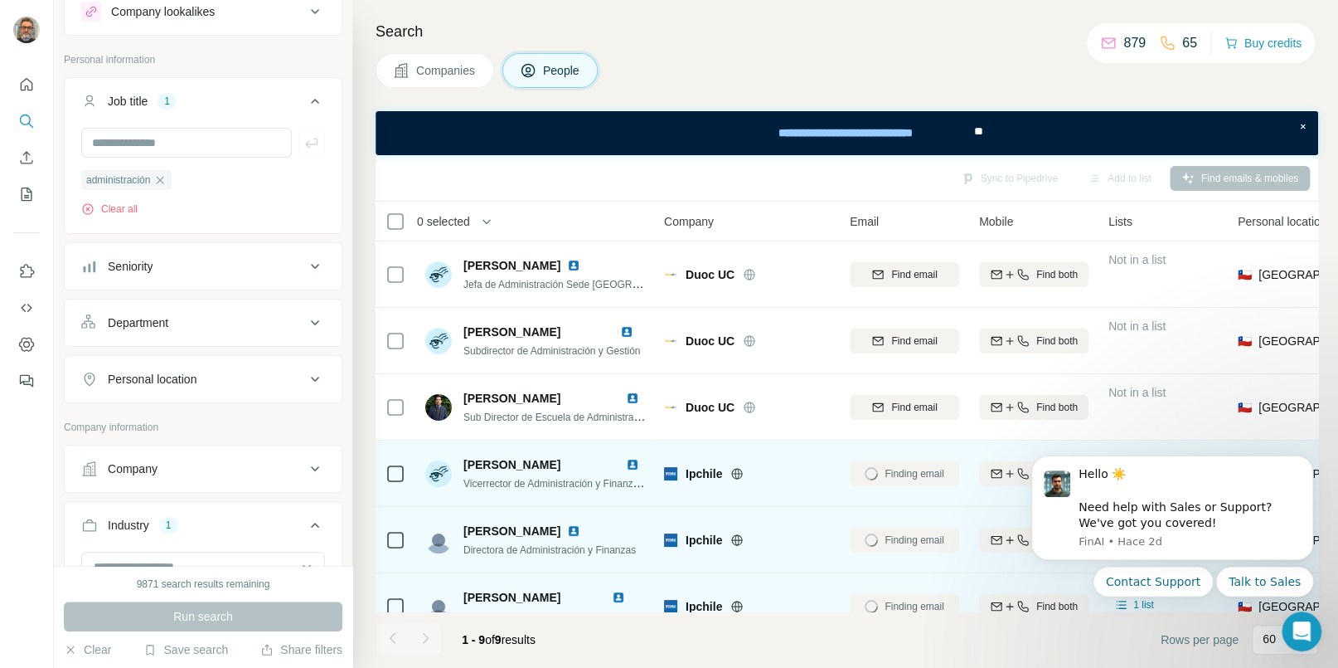
scroll to position [0, 0]
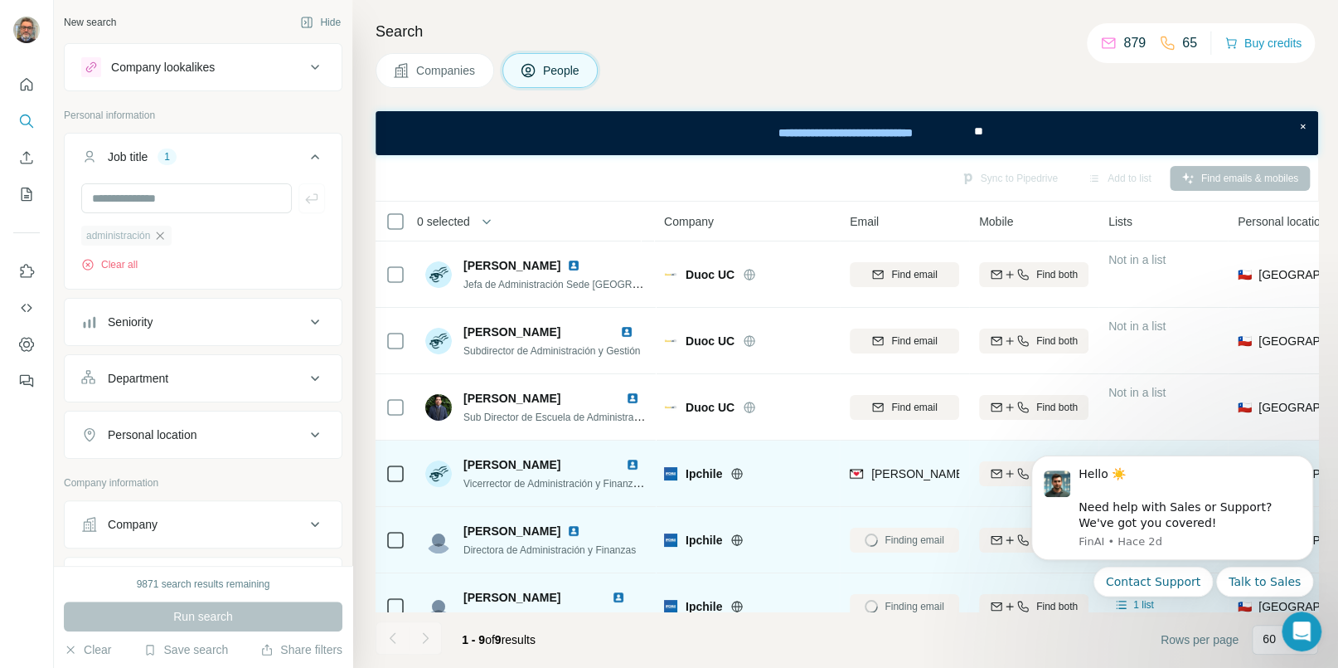
click at [164, 237] on icon "button" at bounding box center [159, 235] width 13 height 13
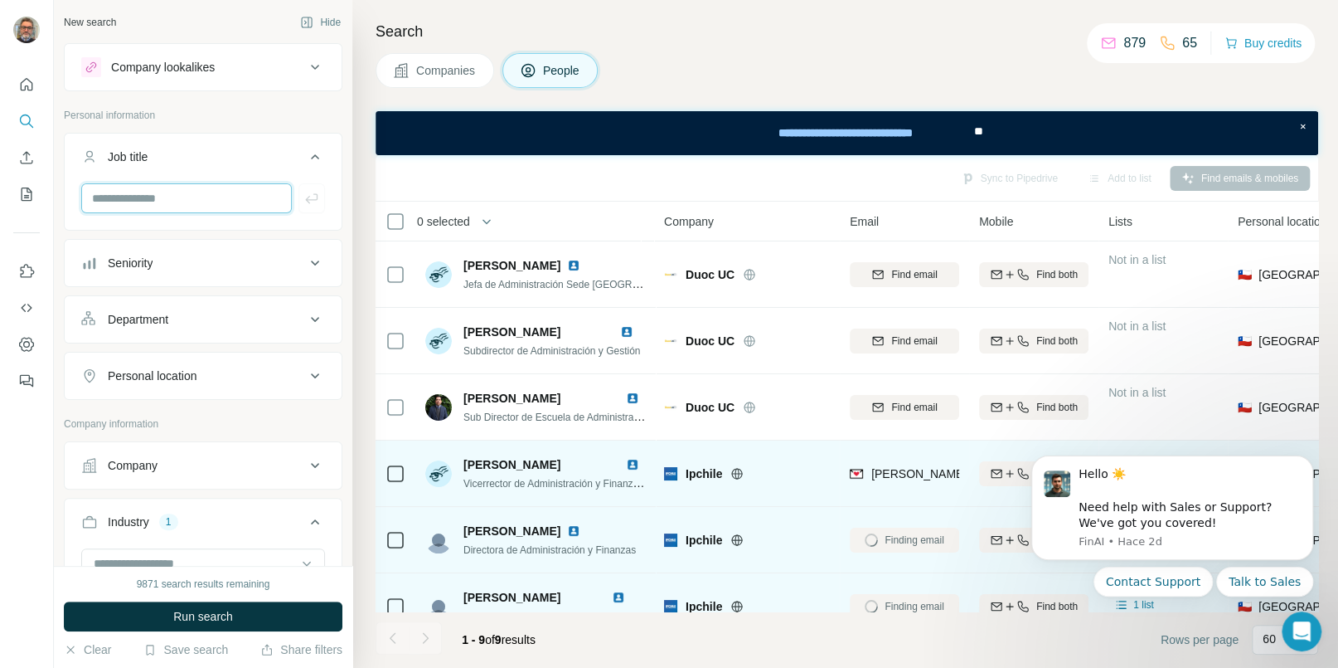
click at [153, 199] on input "text" at bounding box center [186, 198] width 211 height 30
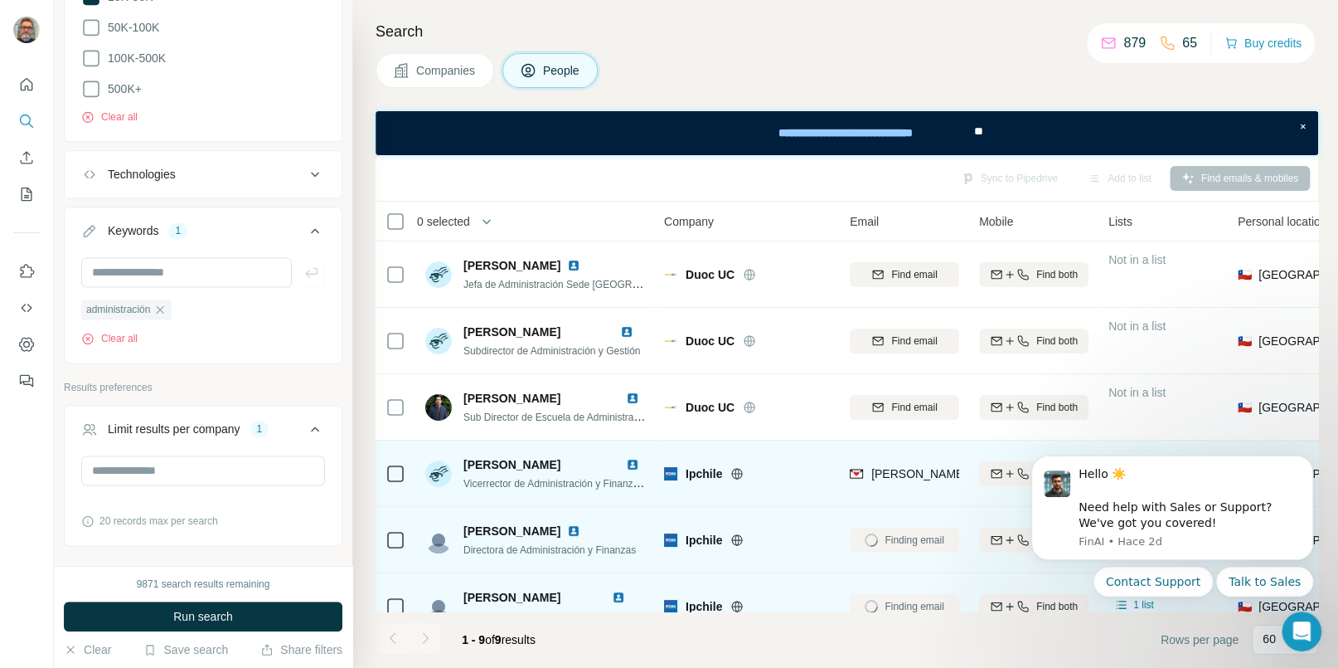
scroll to position [1197, 0]
click at [202, 614] on span "Run search" at bounding box center [203, 616] width 60 height 17
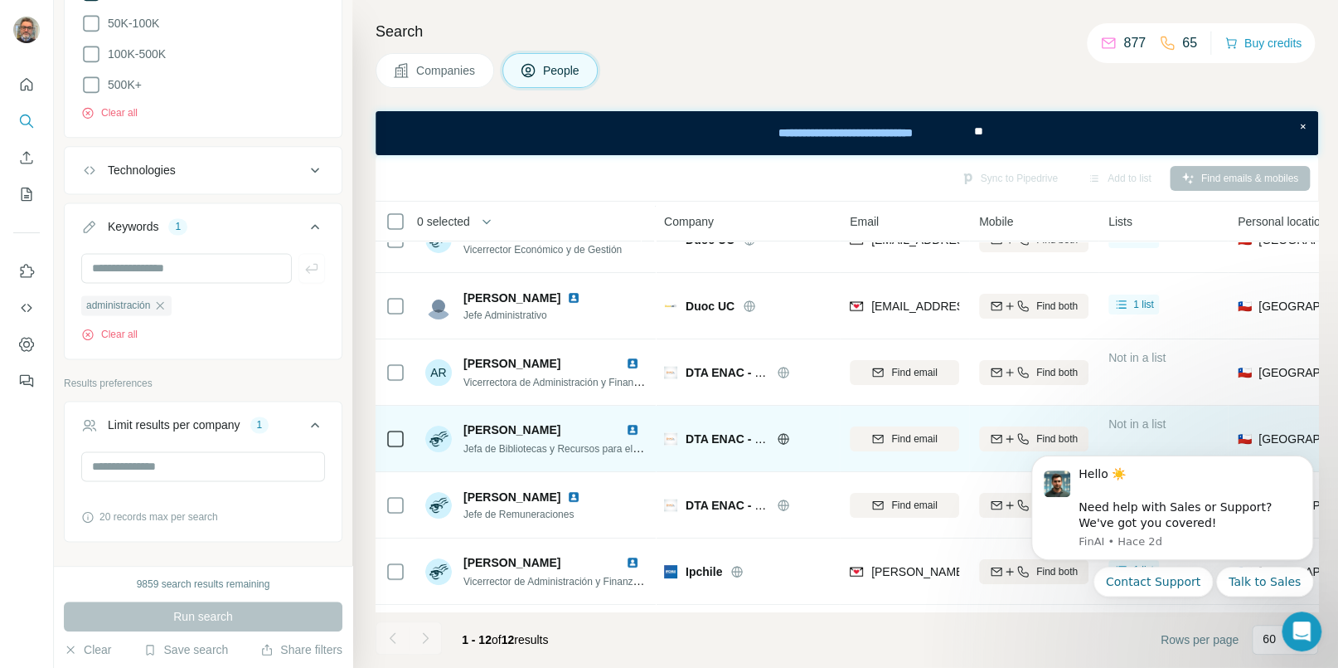
scroll to position [102, 0]
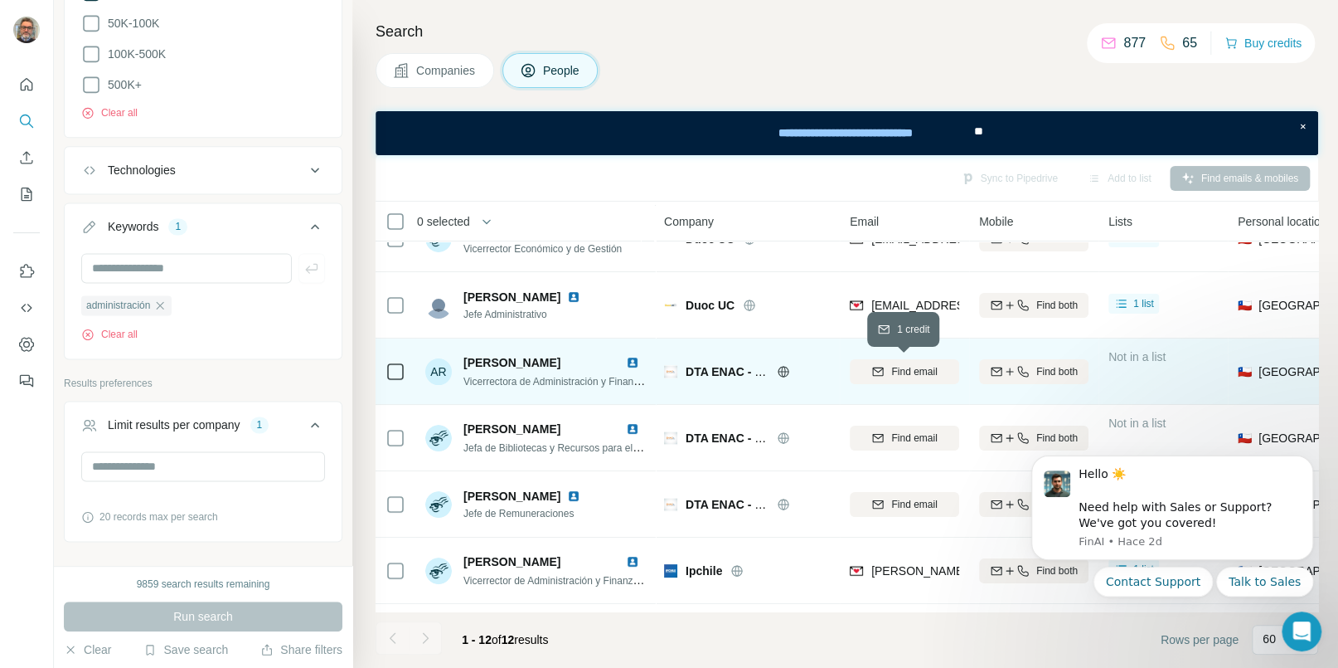
click at [900, 378] on button "Find email" at bounding box center [904, 371] width 109 height 25
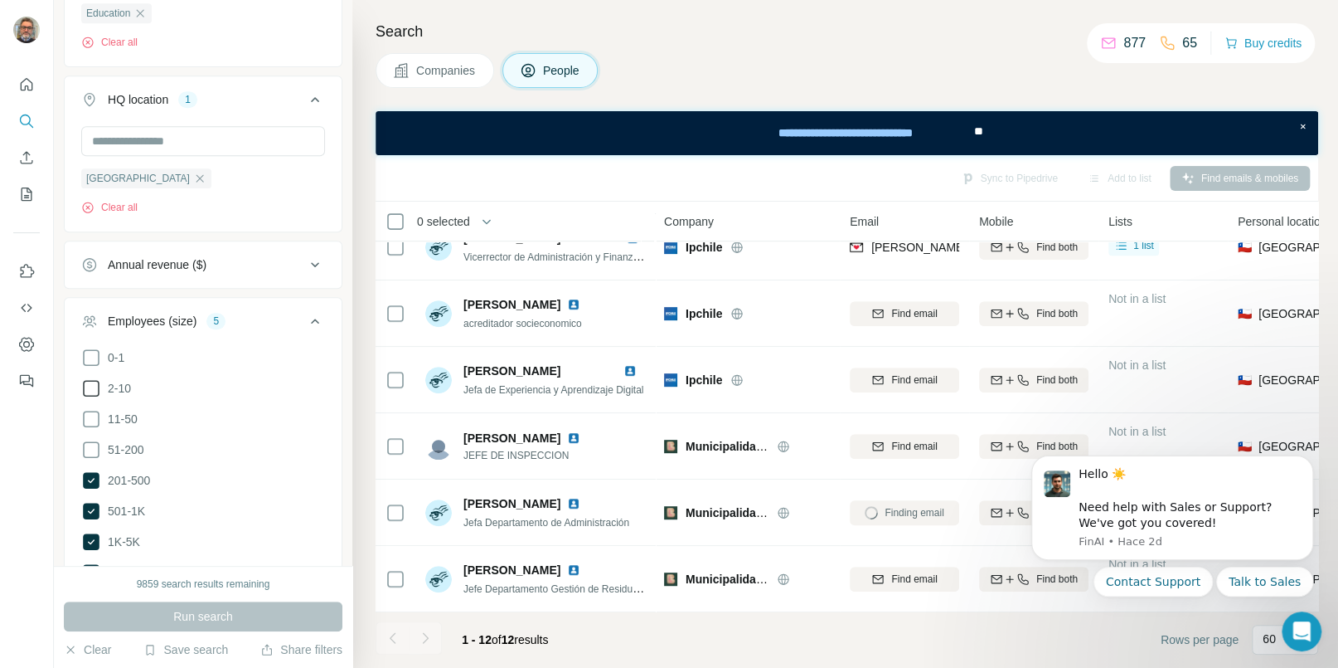
scroll to position [591, 0]
click at [91, 360] on icon at bounding box center [91, 353] width 20 height 20
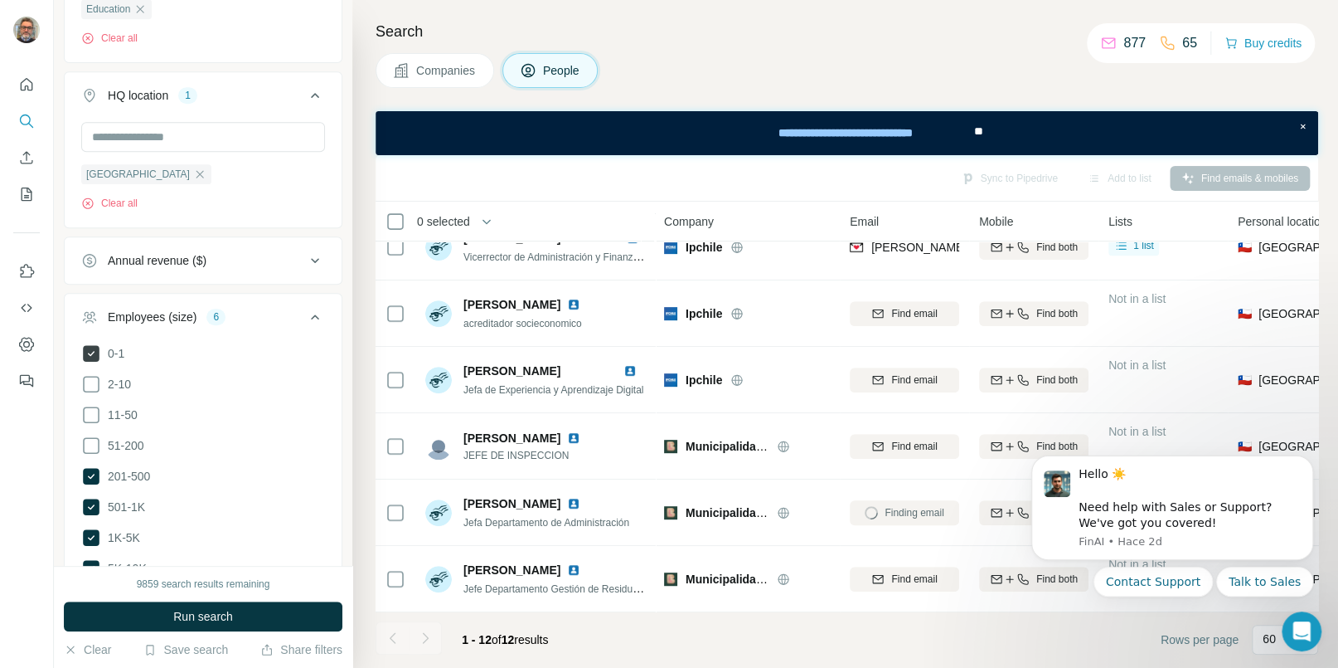
click at [90, 353] on icon at bounding box center [91, 353] width 7 height 5
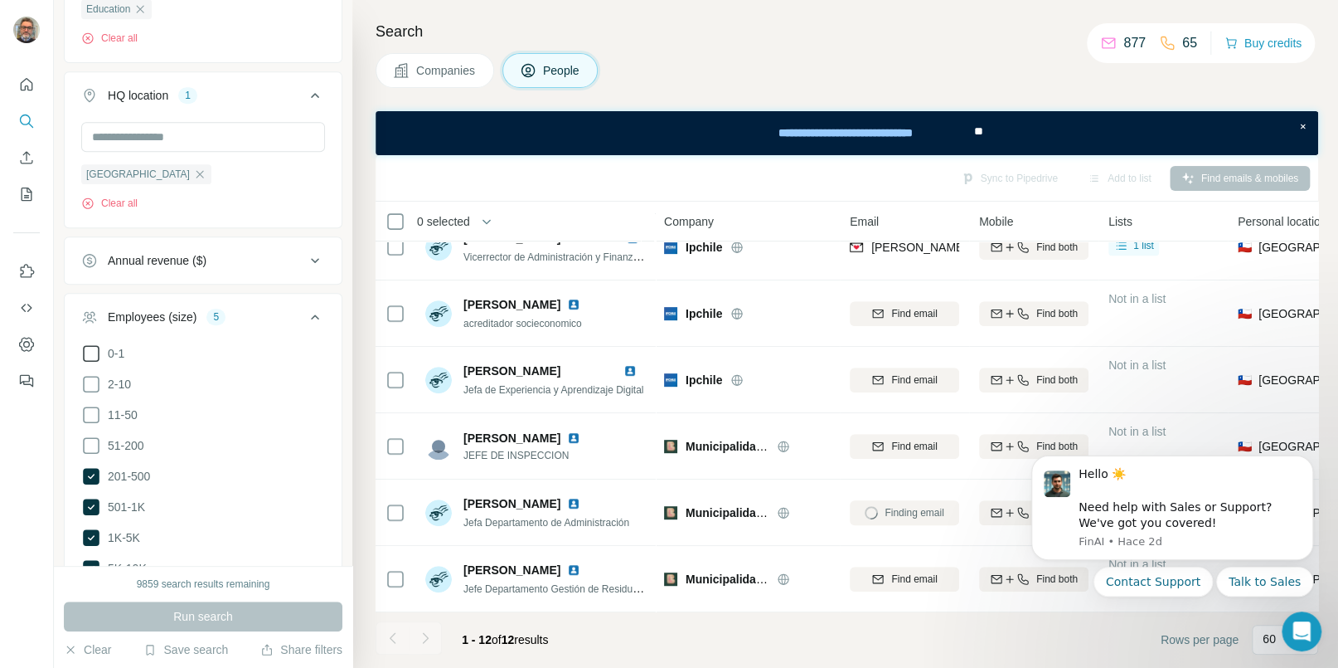
drag, startPoint x: 89, startPoint y: 467, endPoint x: 92, endPoint y: 486, distance: 19.4
click at [89, 468] on icon at bounding box center [91, 476] width 17 height 17
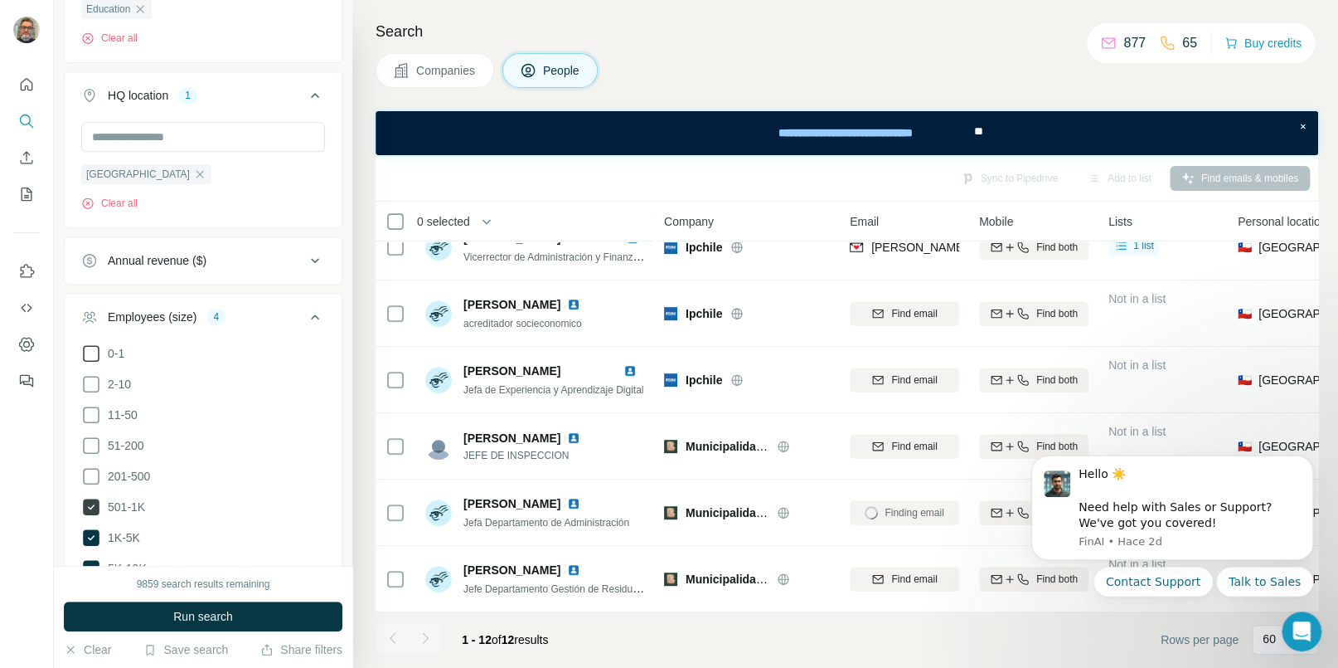
click at [95, 498] on icon at bounding box center [91, 506] width 17 height 17
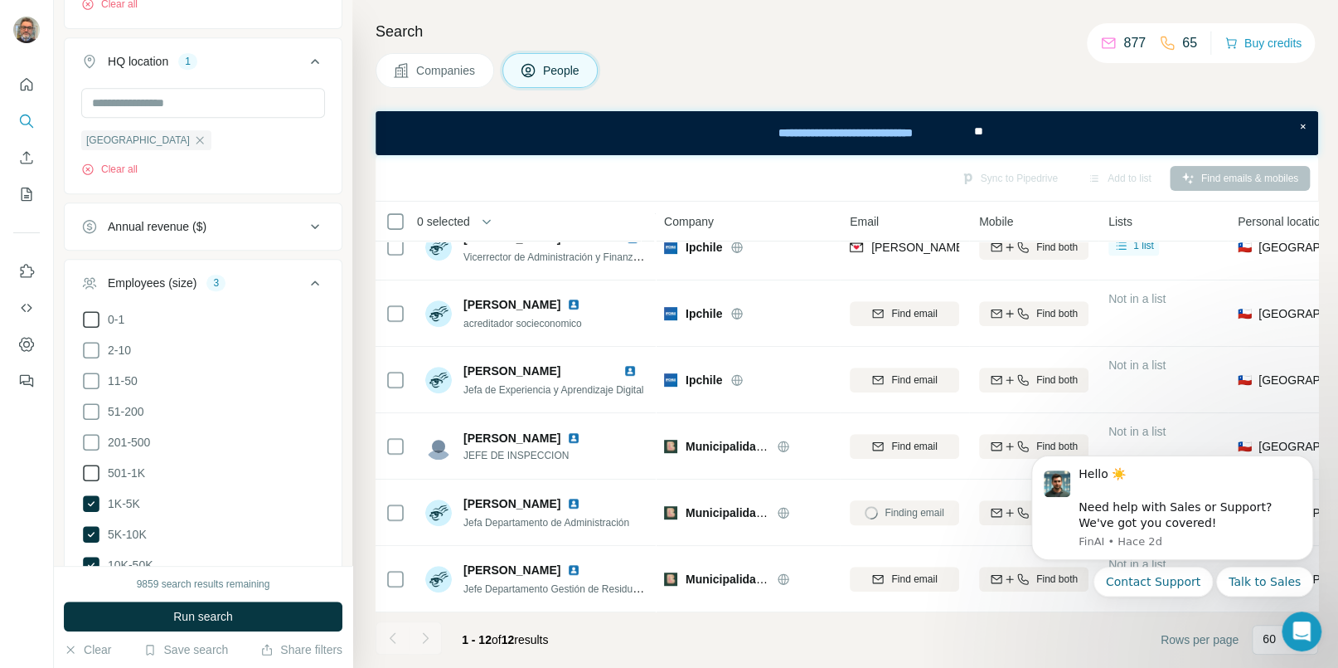
scroll to position [639, 0]
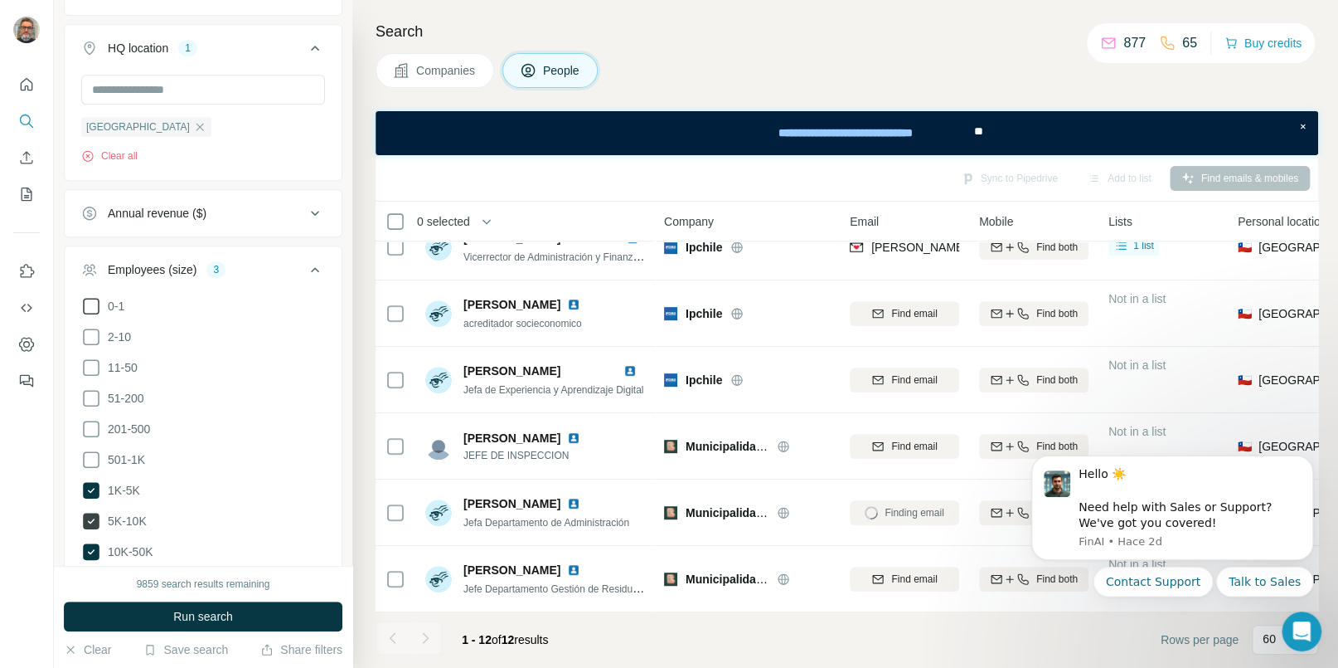
click at [96, 488] on icon at bounding box center [91, 490] width 17 height 17
click at [95, 514] on icon at bounding box center [91, 520] width 17 height 17
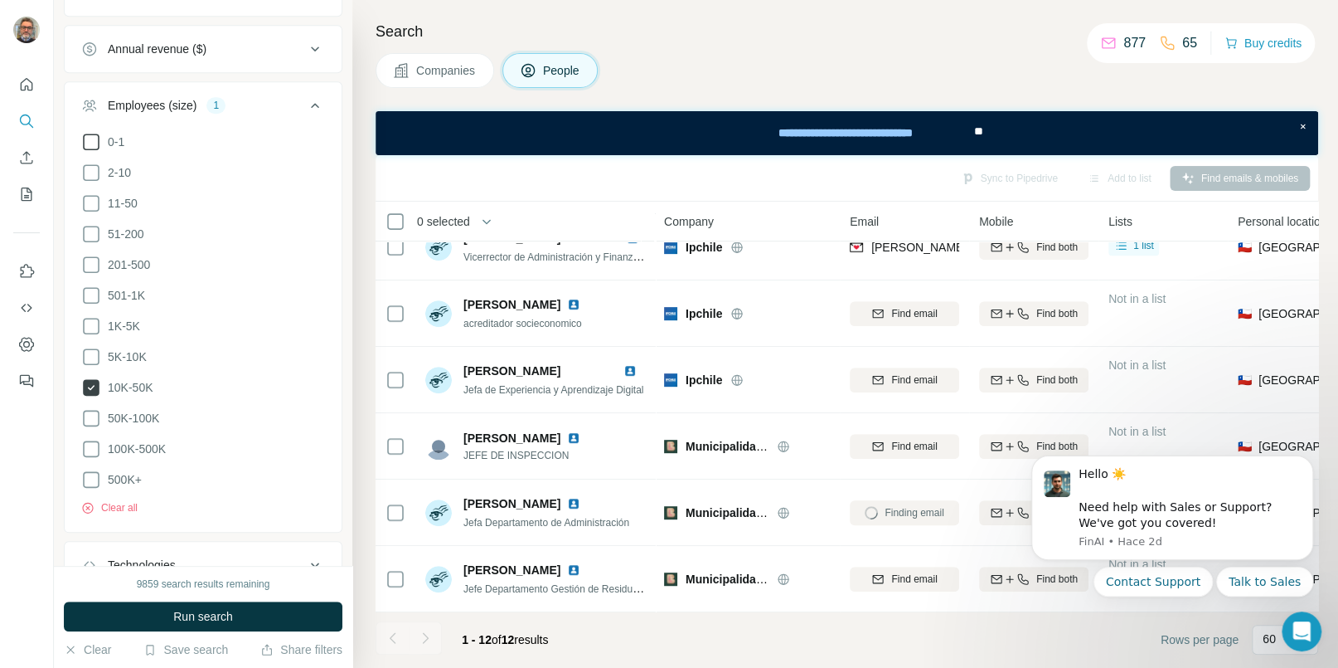
scroll to position [817, 0]
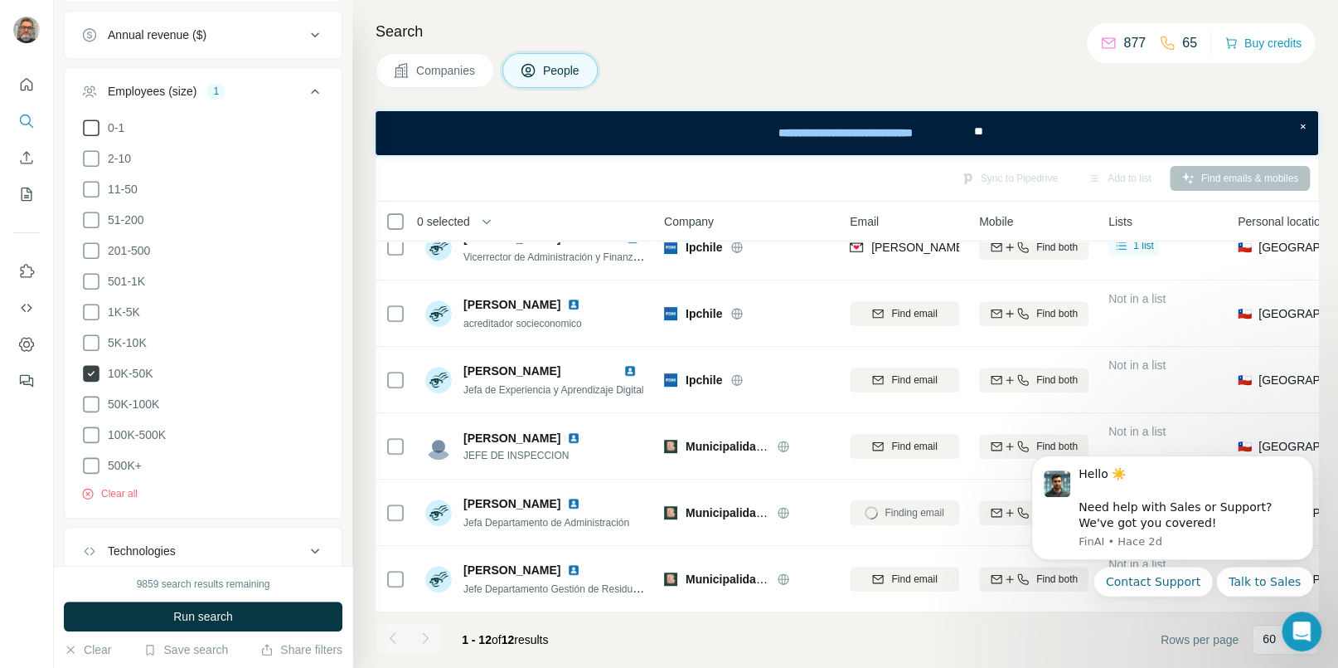
click at [90, 366] on icon at bounding box center [91, 373] width 17 height 17
click at [224, 611] on span "Run search" at bounding box center [203, 616] width 60 height 17
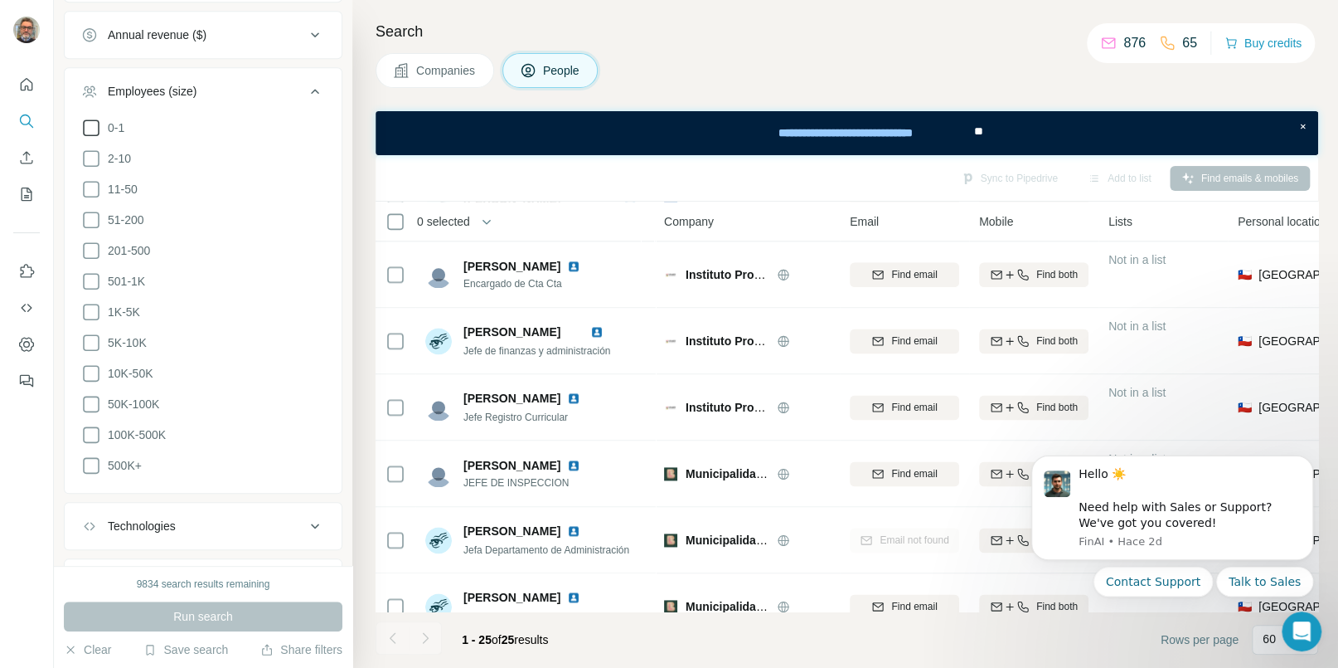
scroll to position [1265, 0]
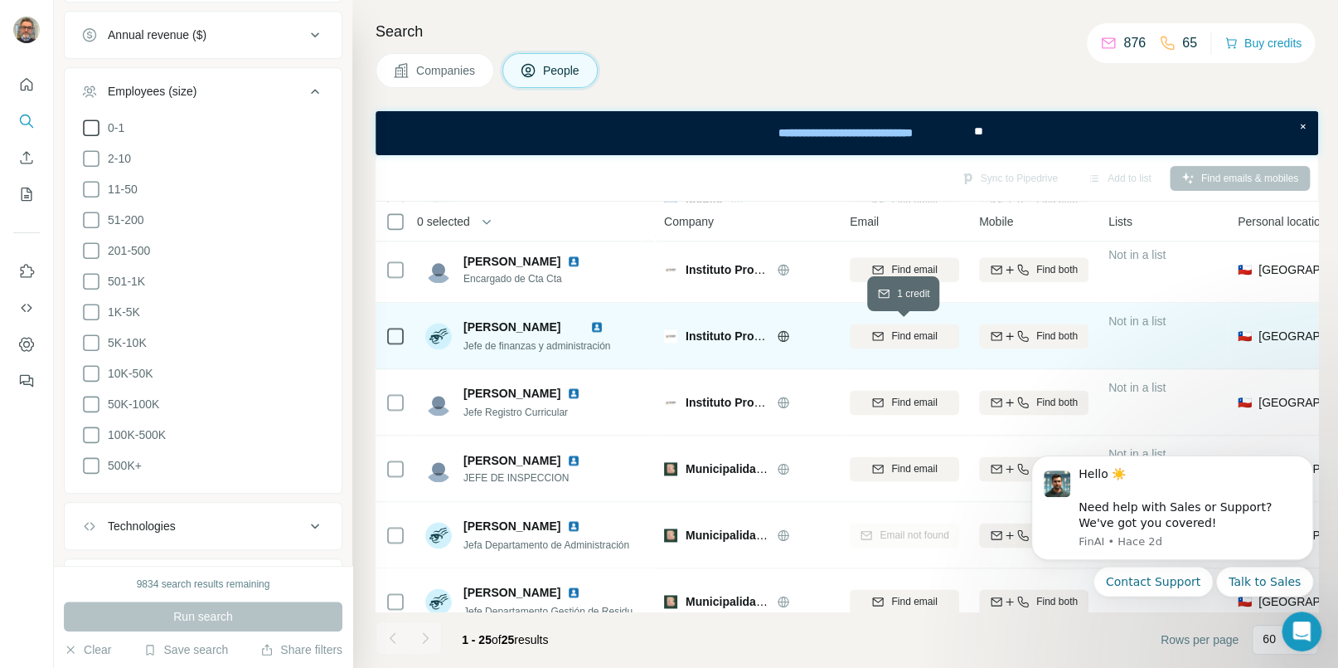
click at [902, 334] on span "Find email" at bounding box center [914, 335] width 46 height 15
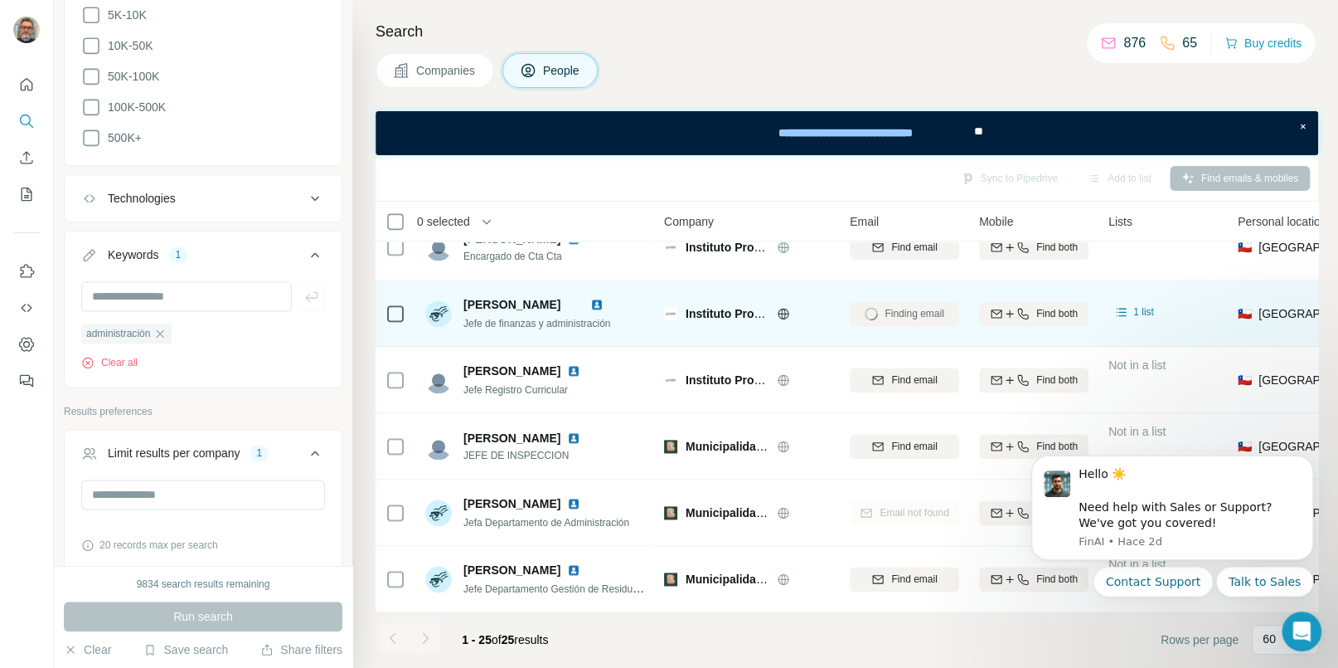
scroll to position [1149, 0]
click at [167, 322] on icon "button" at bounding box center [159, 328] width 13 height 13
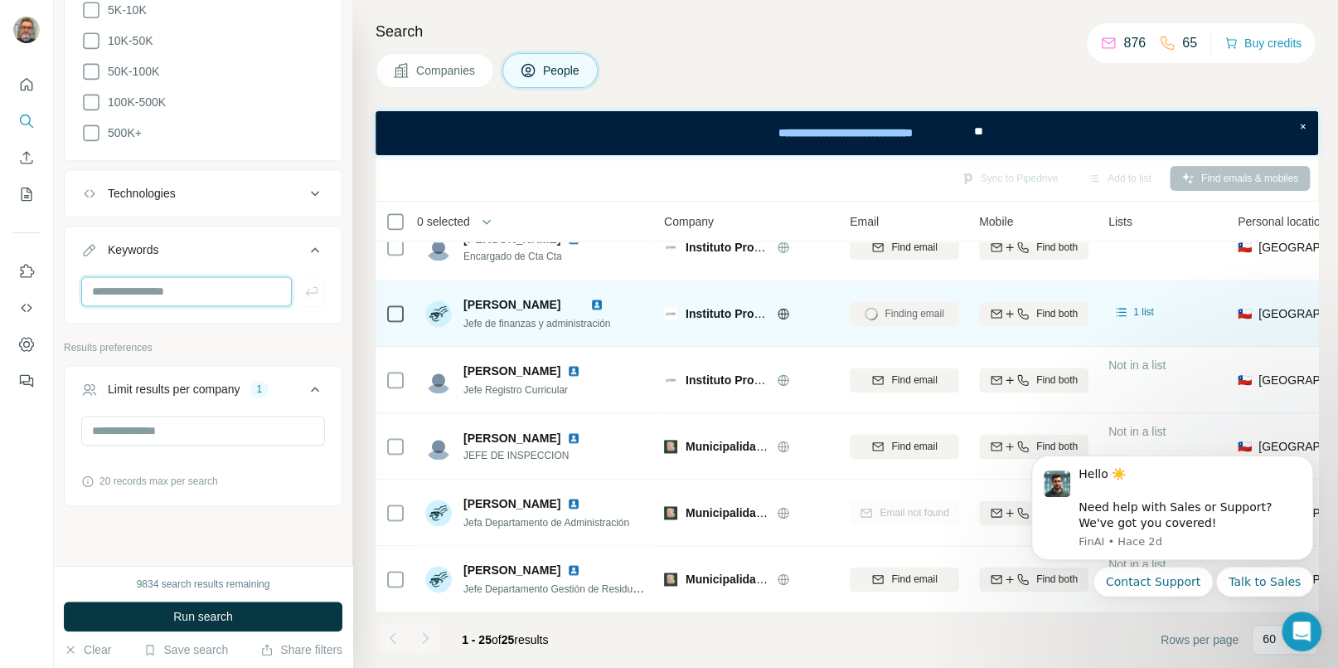
click at [141, 291] on input "text" at bounding box center [186, 291] width 211 height 30
type input "*******"
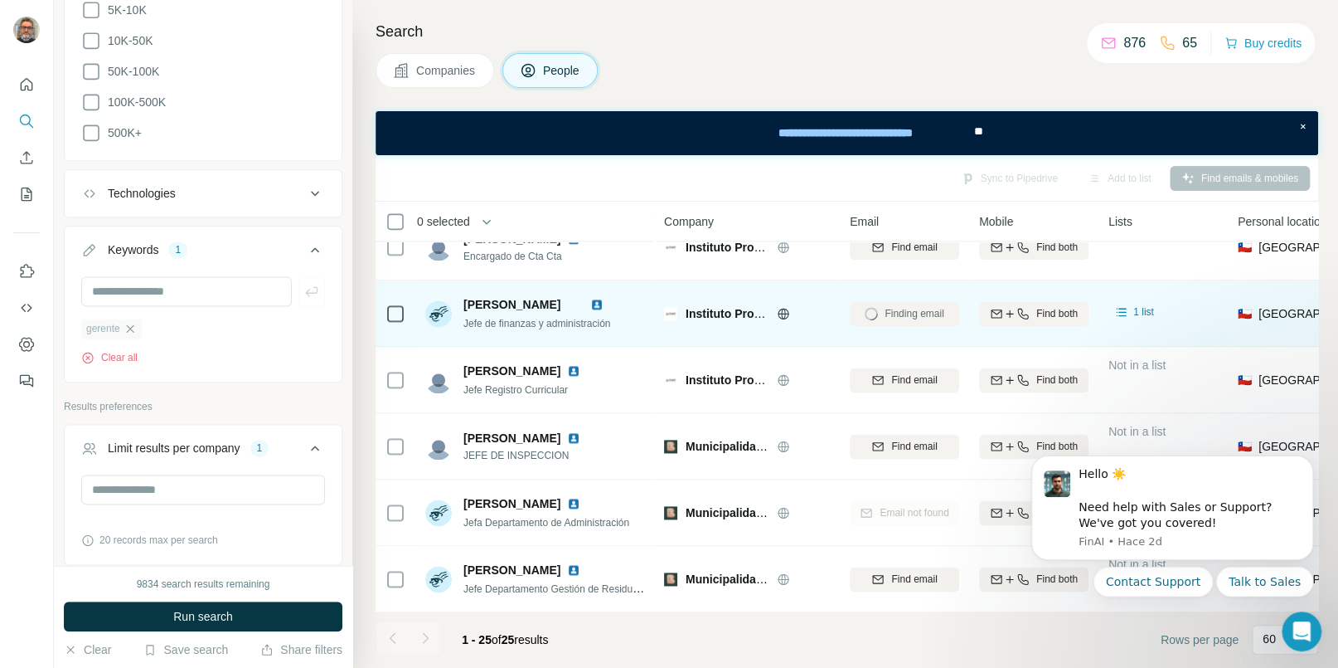
click at [131, 322] on icon "button" at bounding box center [130, 328] width 13 height 13
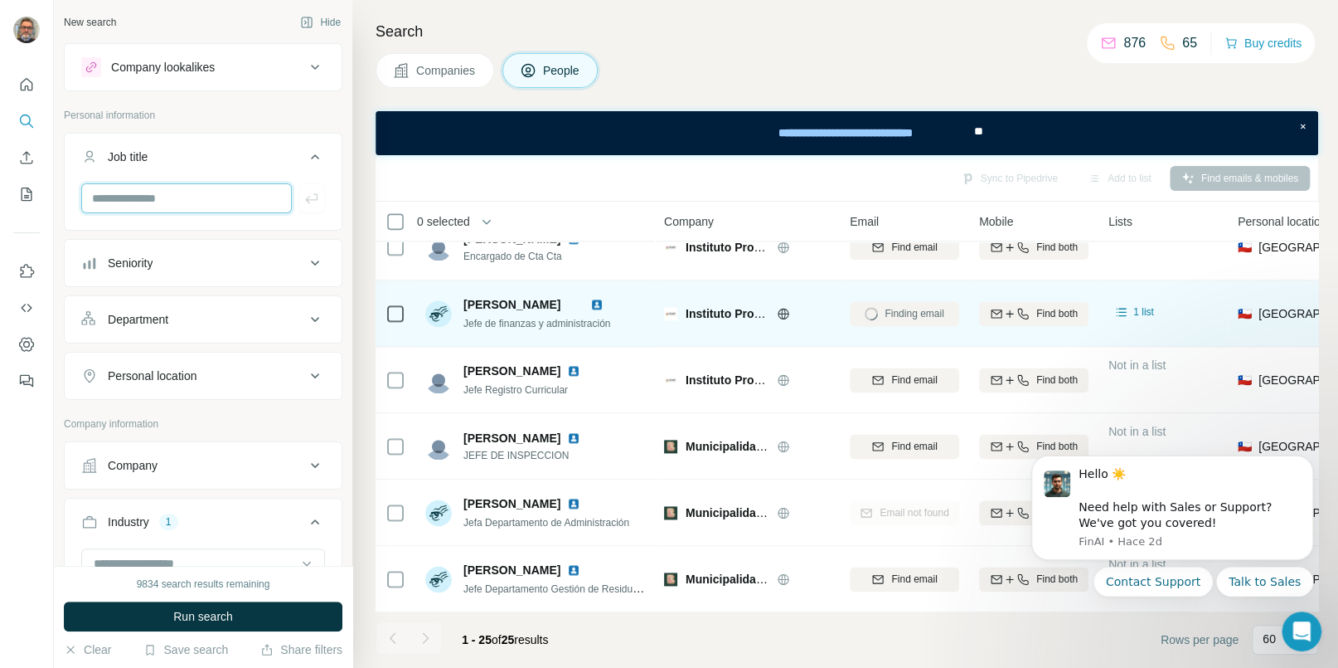
click at [192, 203] on input "text" at bounding box center [186, 198] width 211 height 30
type input "*******"
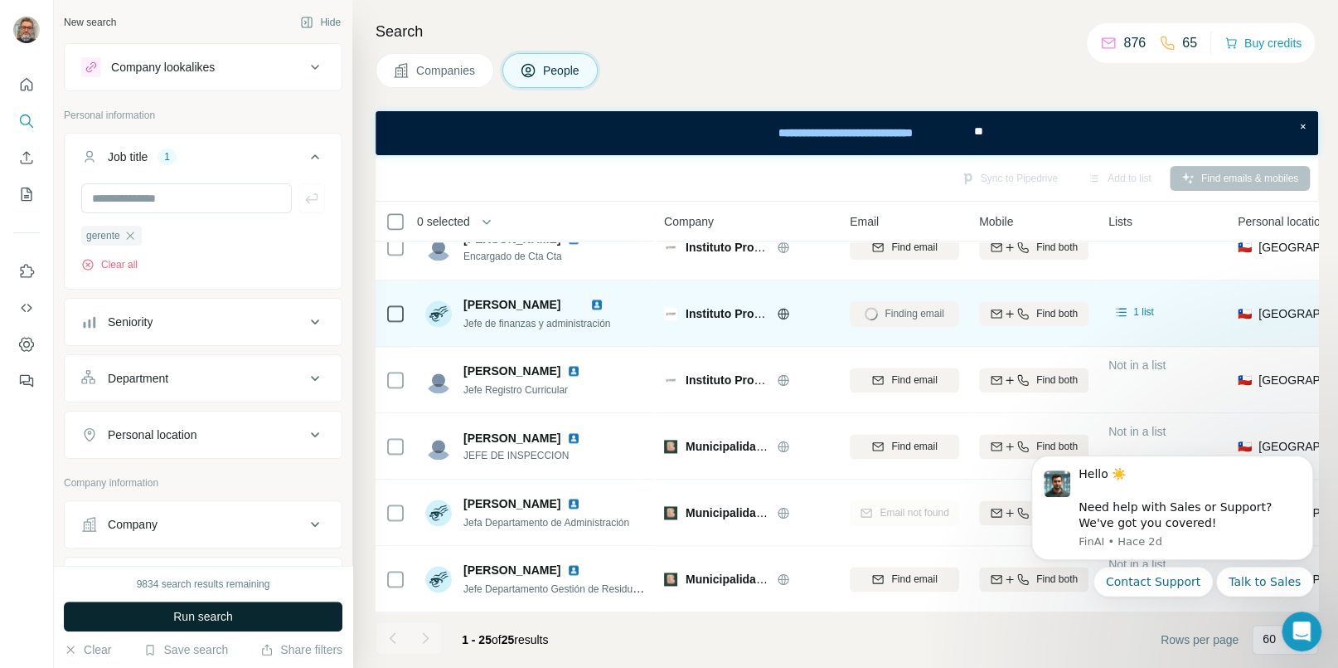
click at [236, 612] on button "Run search" at bounding box center [203, 616] width 279 height 30
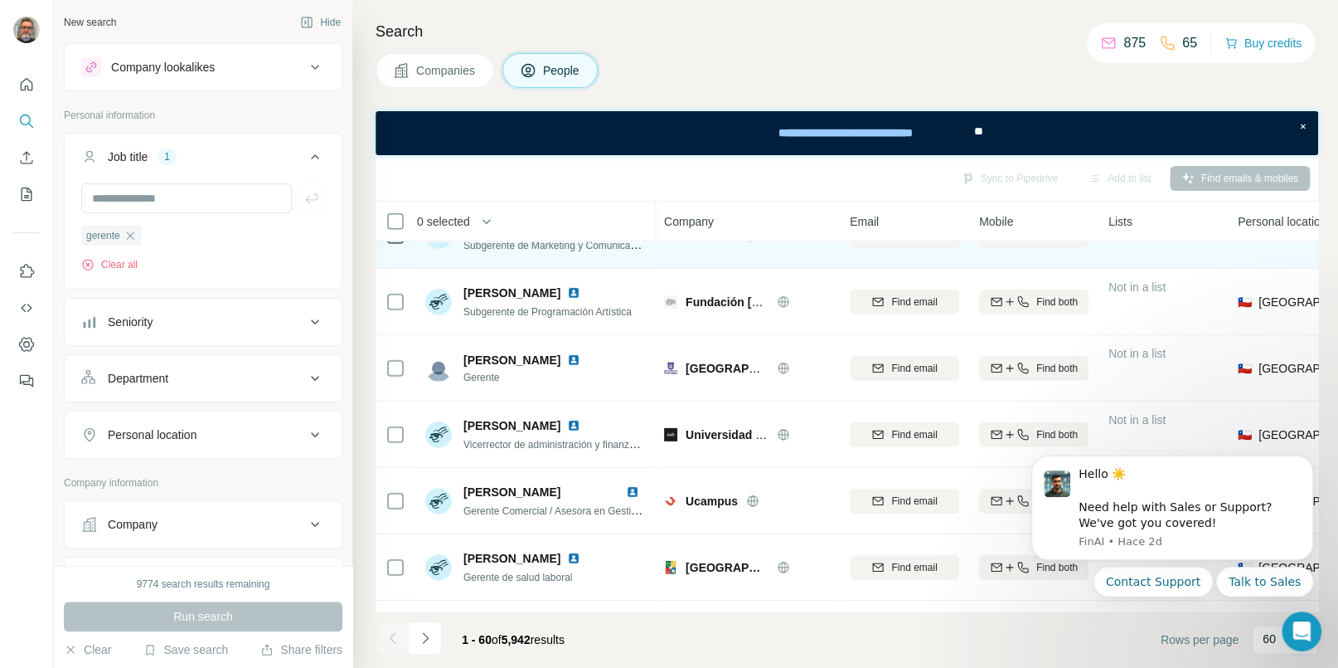
scroll to position [2969, 0]
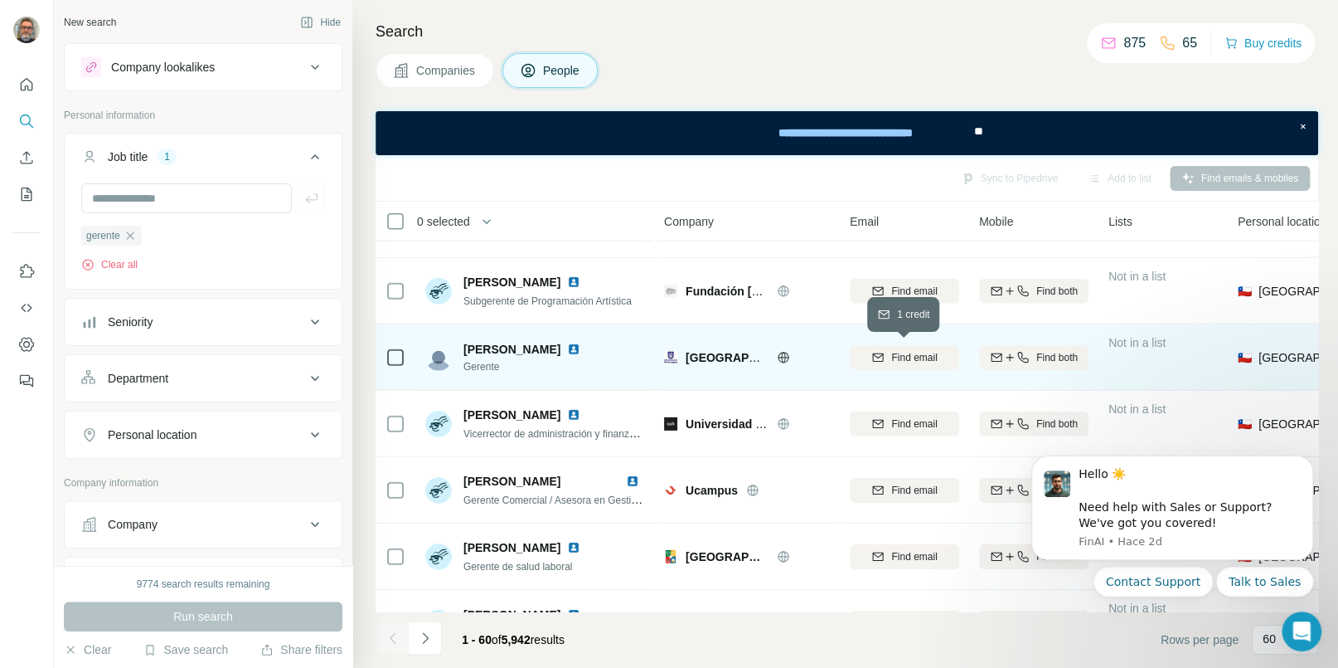
click at [895, 356] on span "Find email" at bounding box center [914, 357] width 46 height 15
click at [901, 423] on span "Find email" at bounding box center [914, 423] width 46 height 15
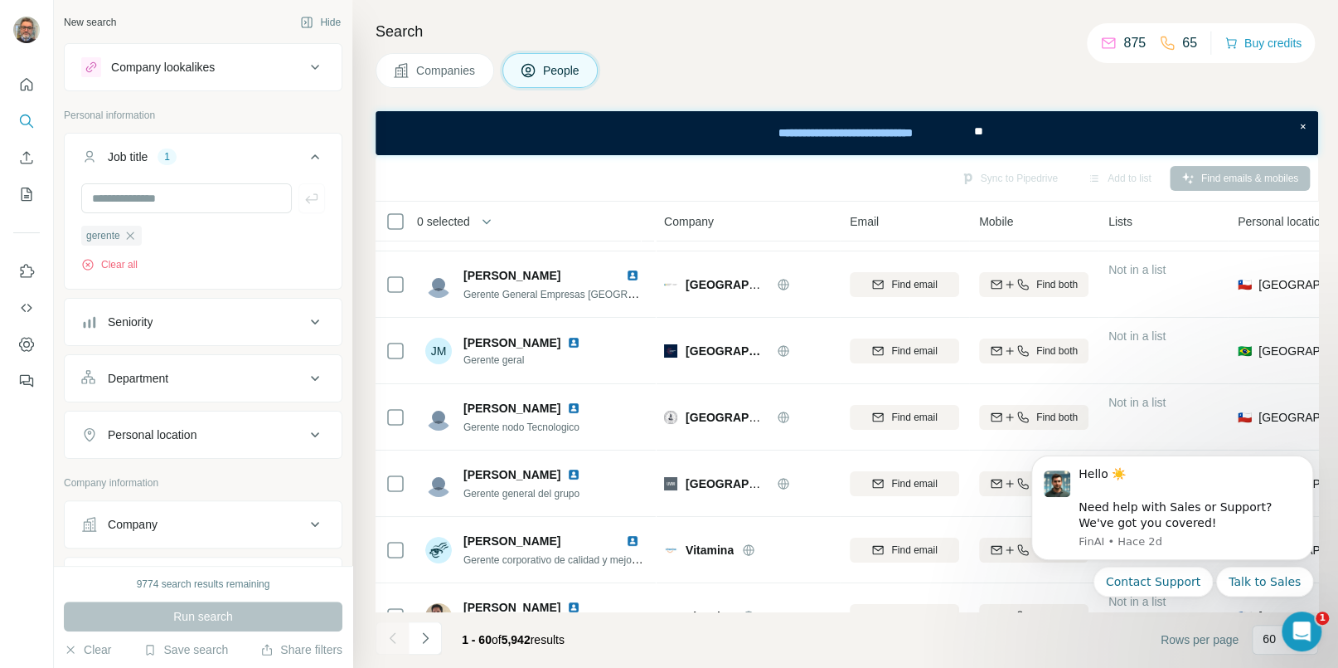
scroll to position [3610, 0]
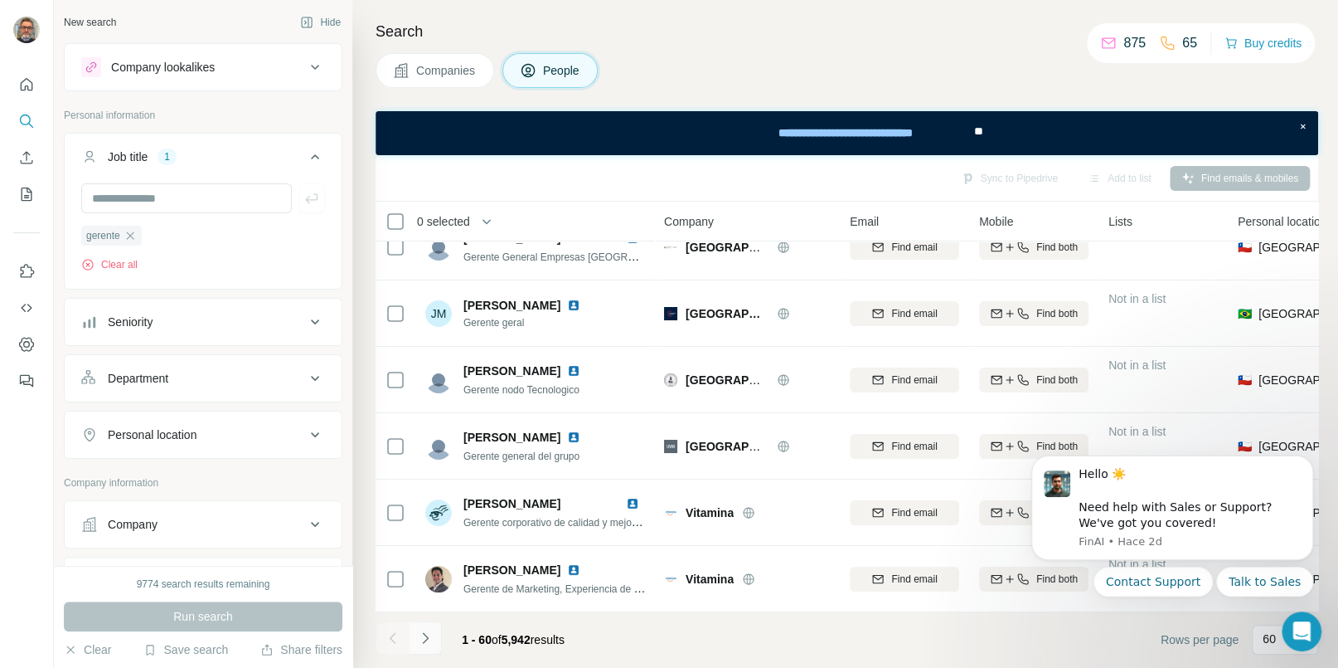
click at [434, 633] on button "Navigate to next page" at bounding box center [425, 637] width 33 height 33
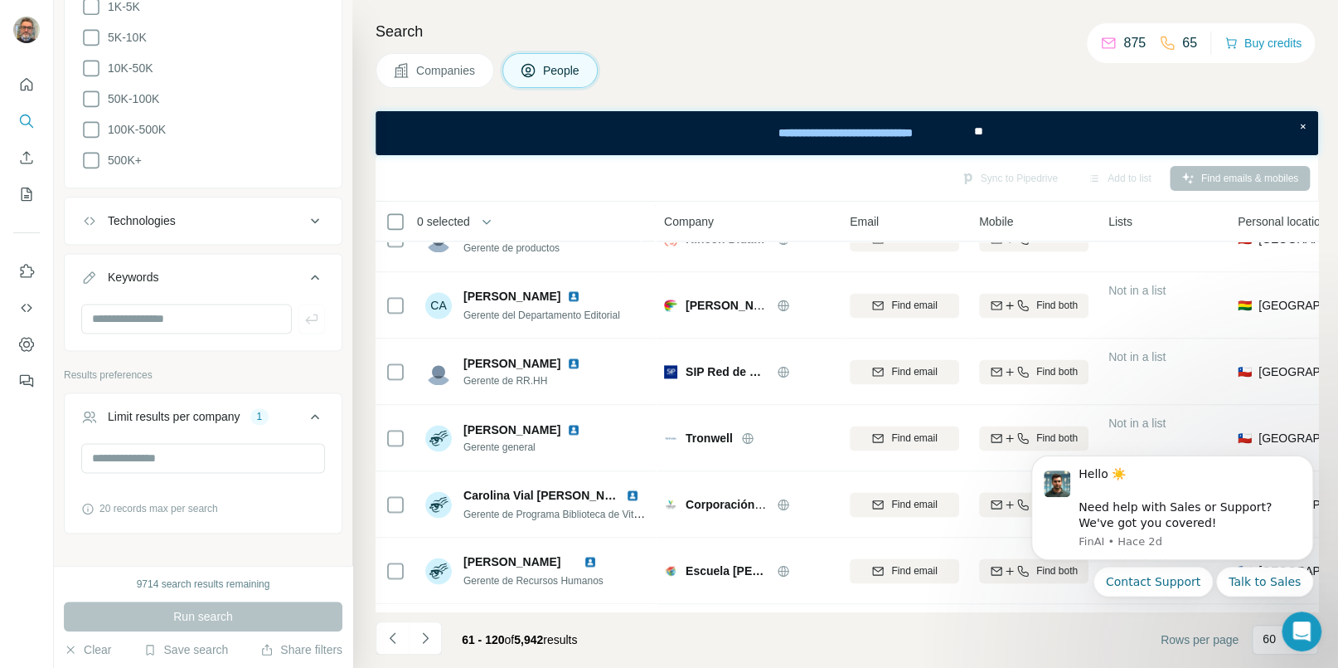
scroll to position [1214, 0]
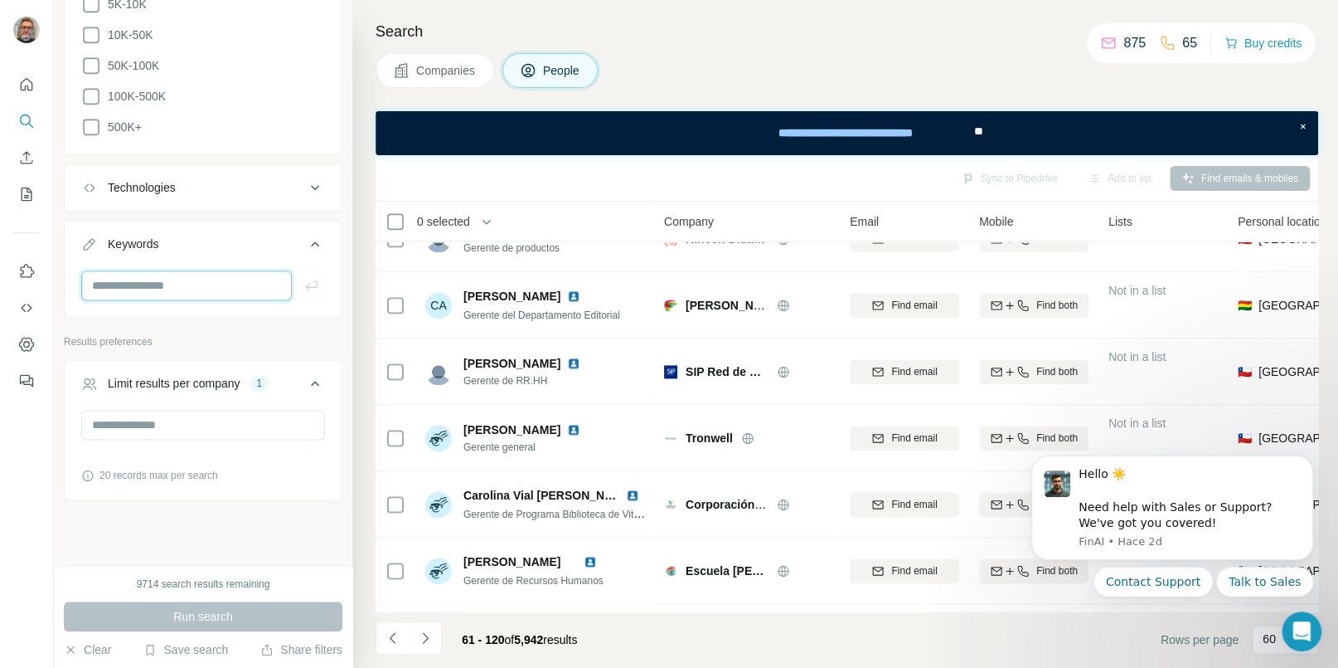
click at [203, 270] on input "text" at bounding box center [186, 285] width 211 height 30
type input "**********"
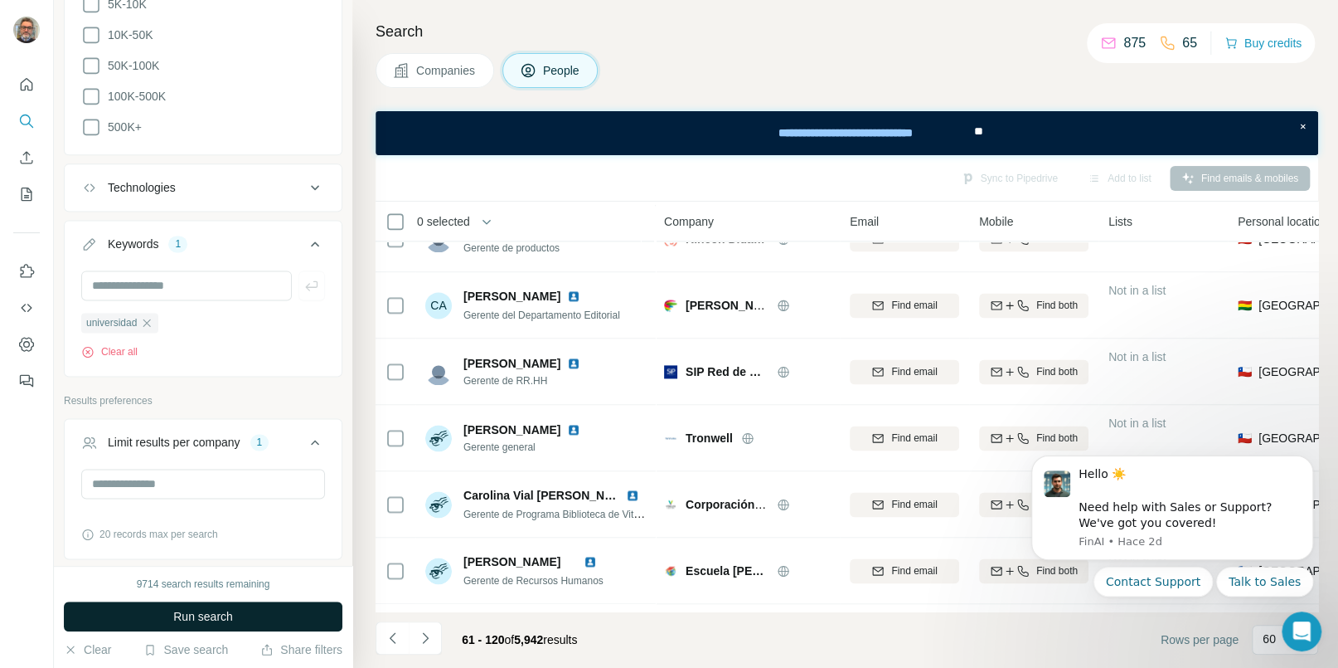
click at [216, 615] on span "Run search" at bounding box center [203, 616] width 60 height 17
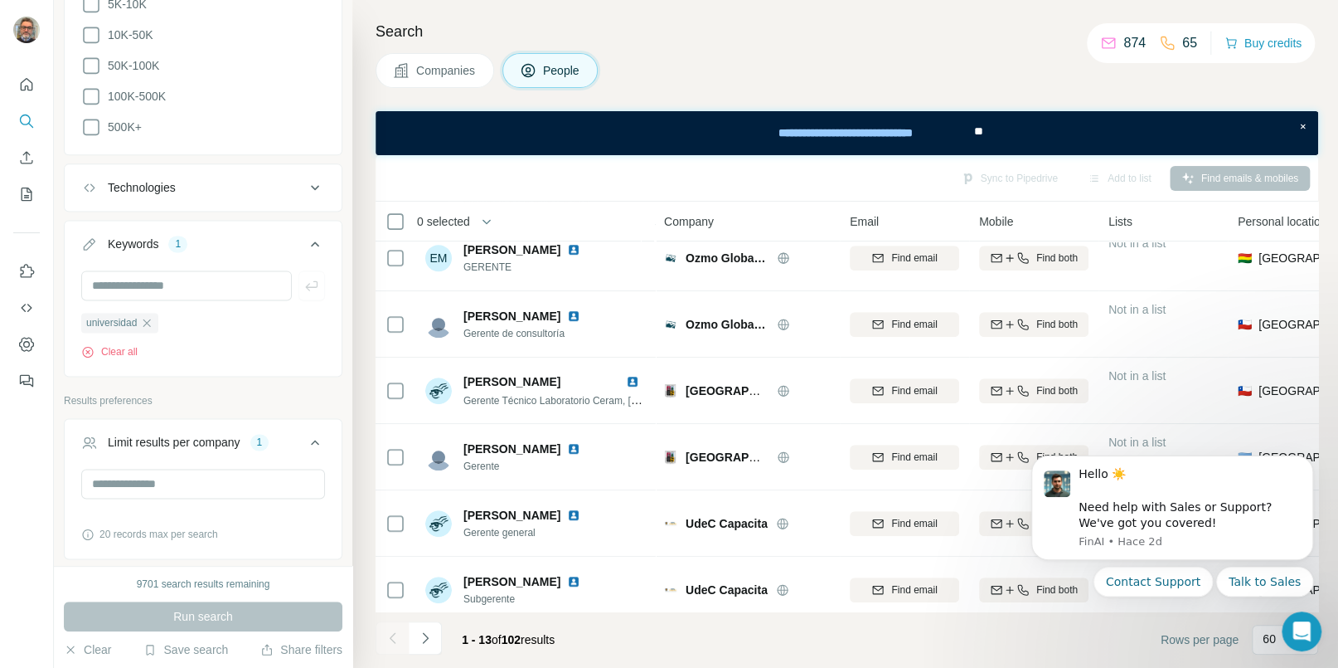
scroll to position [492, 0]
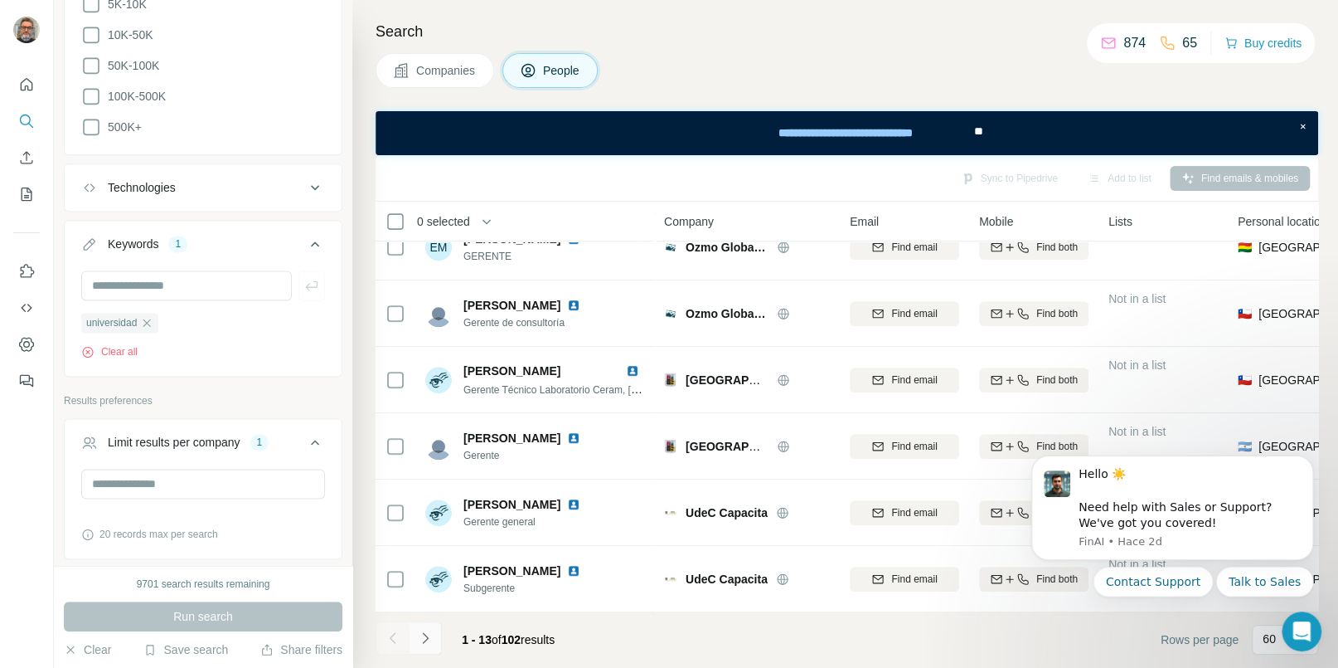
click at [424, 634] on icon "Navigate to next page" at bounding box center [425, 637] width 6 height 11
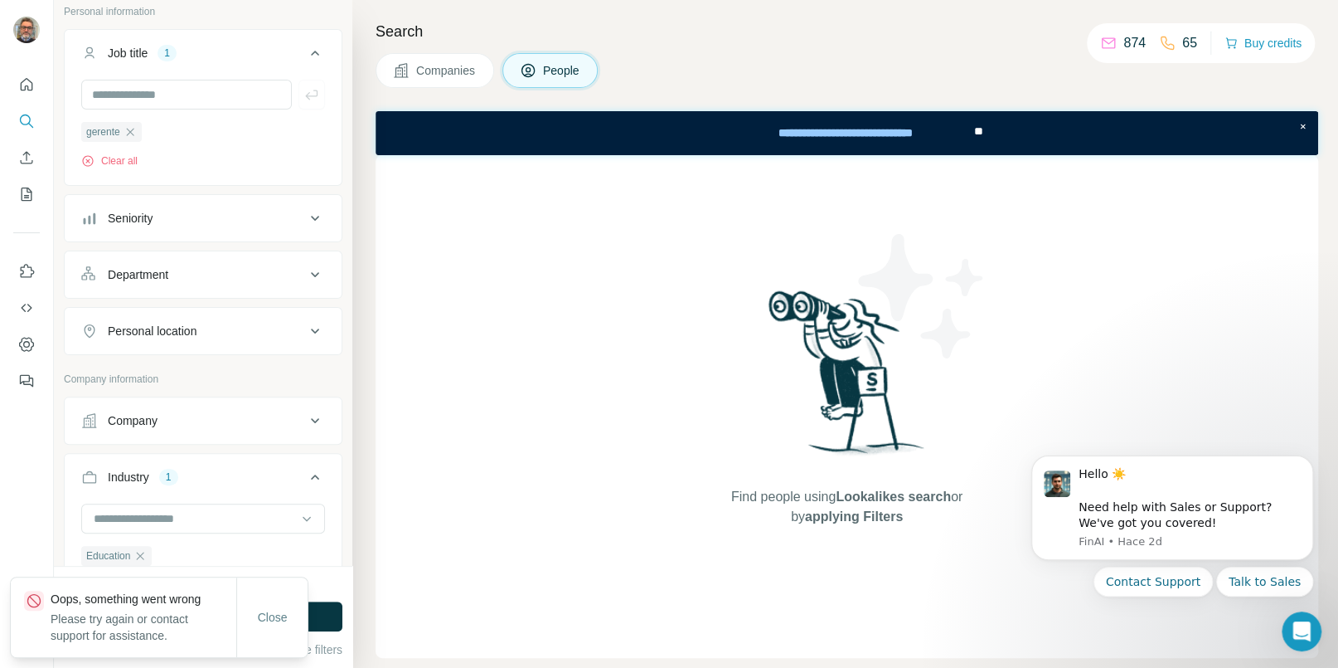
scroll to position [0, 0]
